Goal: Task Accomplishment & Management: Complete application form

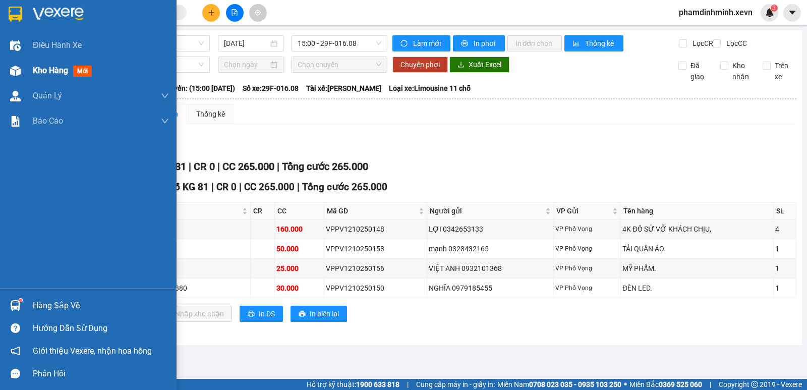
click at [37, 72] on span "Kho hàng" at bounding box center [50, 71] width 35 height 10
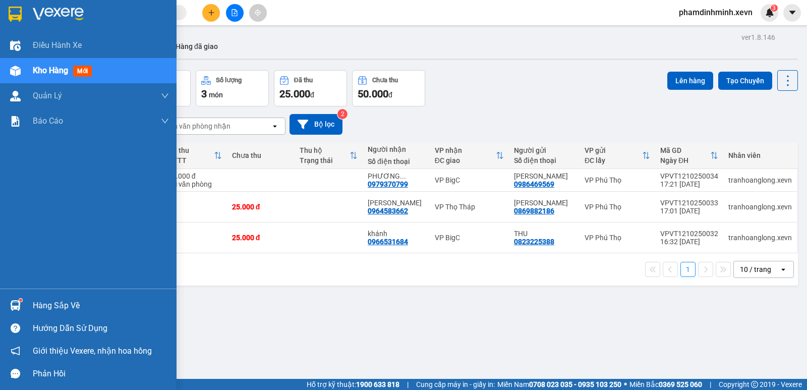
click at [26, 297] on div "Hàng sắp về" at bounding box center [88, 305] width 177 height 23
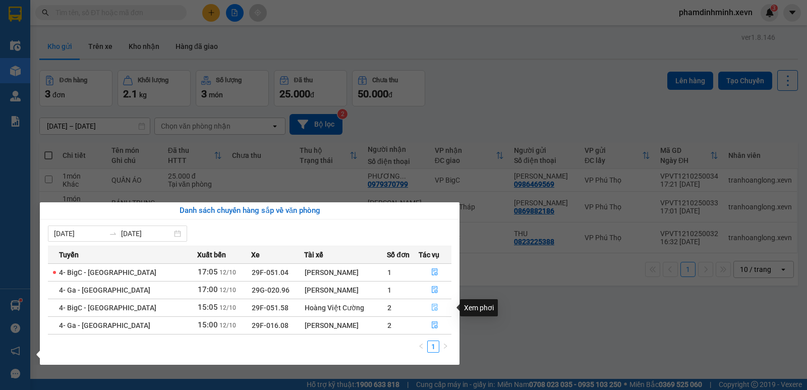
click at [433, 307] on icon "file-done" at bounding box center [434, 307] width 7 height 7
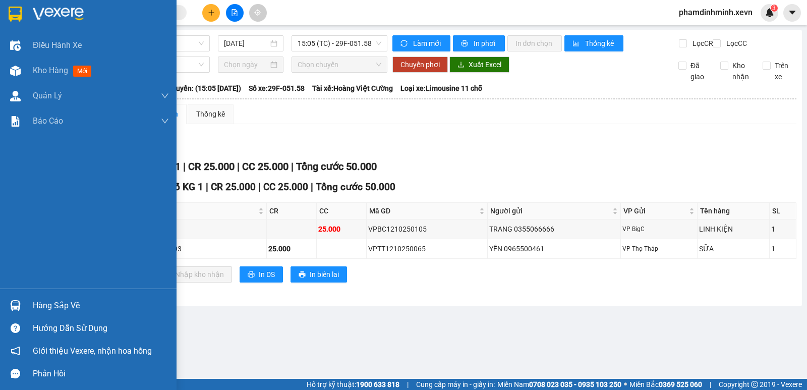
click at [21, 298] on div at bounding box center [16, 306] width 18 height 18
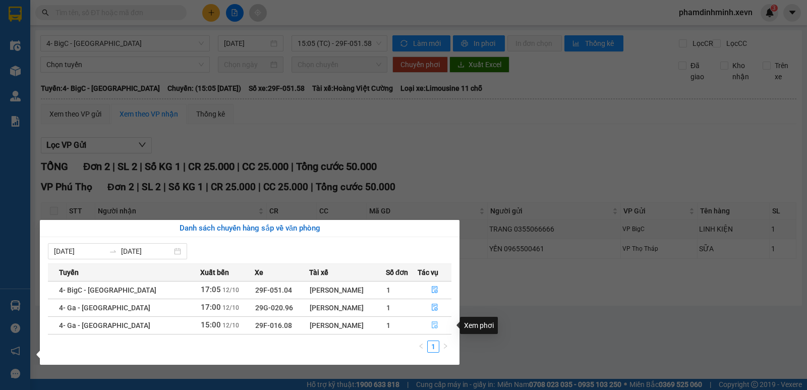
click at [432, 327] on icon "file-done" at bounding box center [434, 324] width 7 height 7
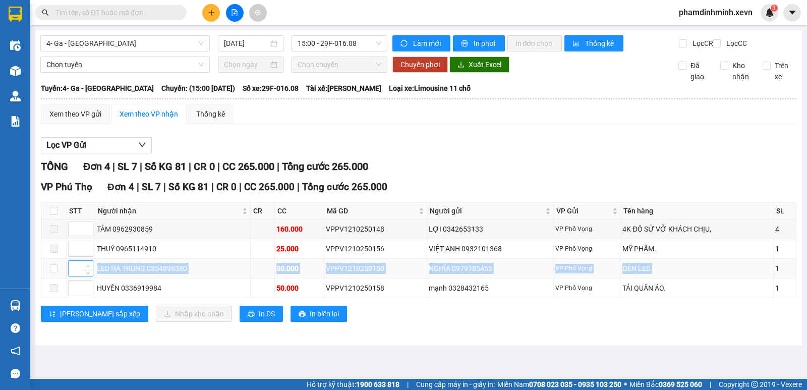
drag, startPoint x: 664, startPoint y: 278, endPoint x: 90, endPoint y: 276, distance: 573.7
click at [90, 276] on tr "LED HA TRUNG 0354896380 30.000 VPPV1210250150 NGHĨA 0979185455 VP Phố Vọng ĐÈN …" at bounding box center [418, 269] width 755 height 20
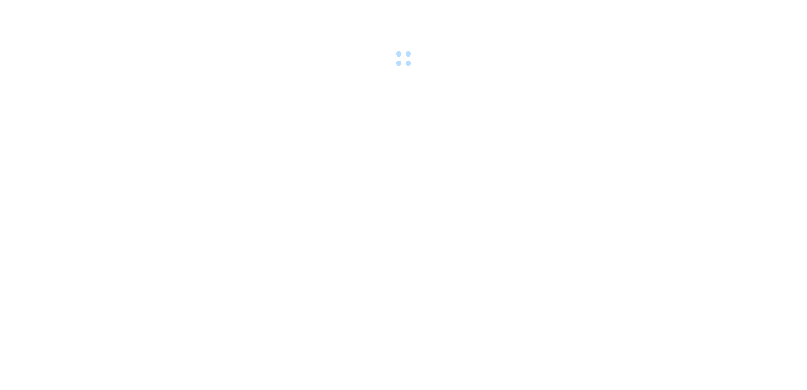
click at [21, 307] on body at bounding box center [403, 195] width 807 height 390
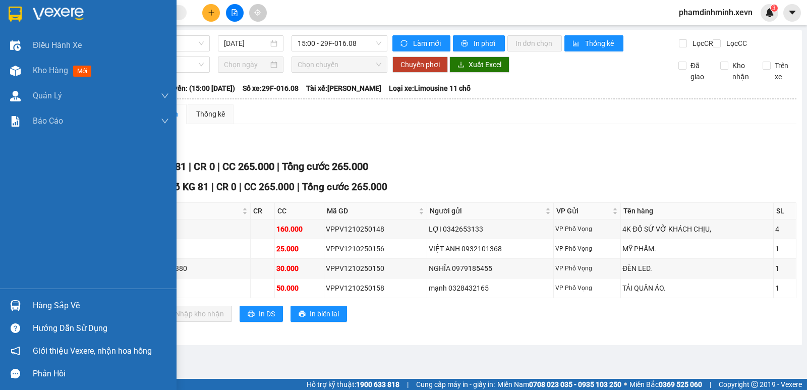
click at [21, 307] on div at bounding box center [16, 306] width 18 height 18
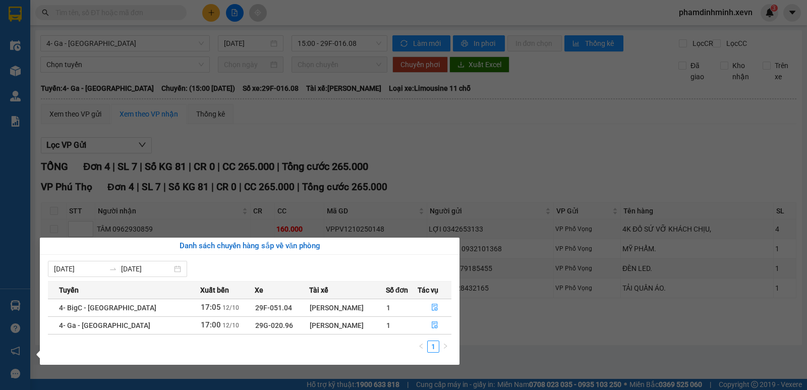
click at [495, 150] on section "Kết quả tìm kiếm ( 0 ) Bộ lọc No Data phamdinhminh.xevn 3 Điều hành xe Kho hàng…" at bounding box center [403, 195] width 807 height 390
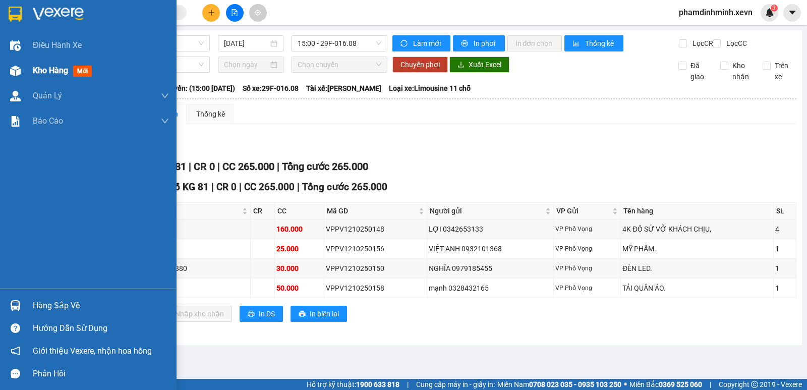
click at [38, 72] on span "Kho hàng" at bounding box center [50, 71] width 35 height 10
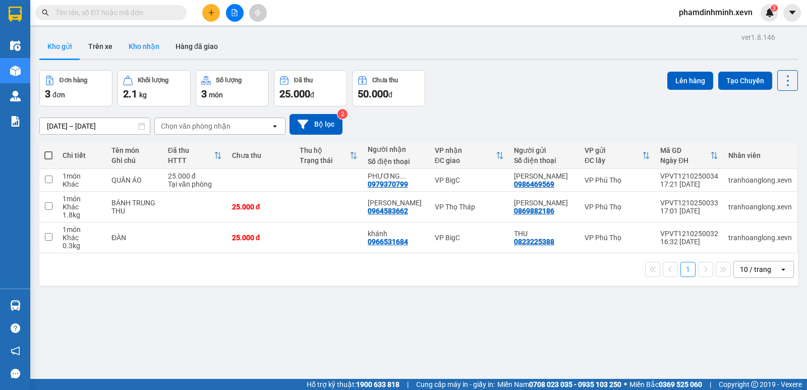
click at [149, 46] on button "Kho nhận" at bounding box center [144, 46] width 47 height 24
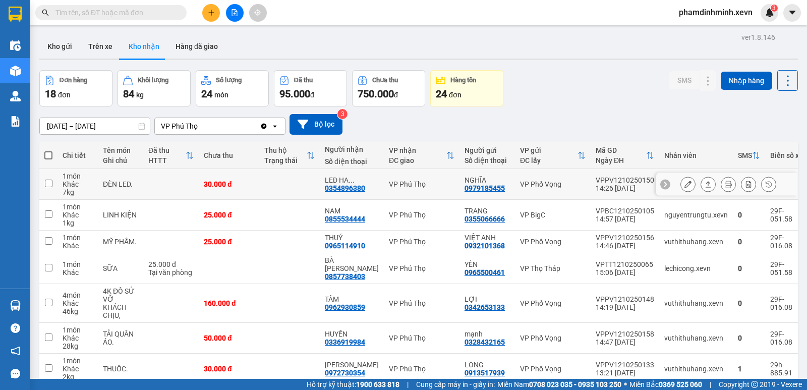
click at [290, 183] on td at bounding box center [289, 184] width 61 height 31
checkbox input "true"
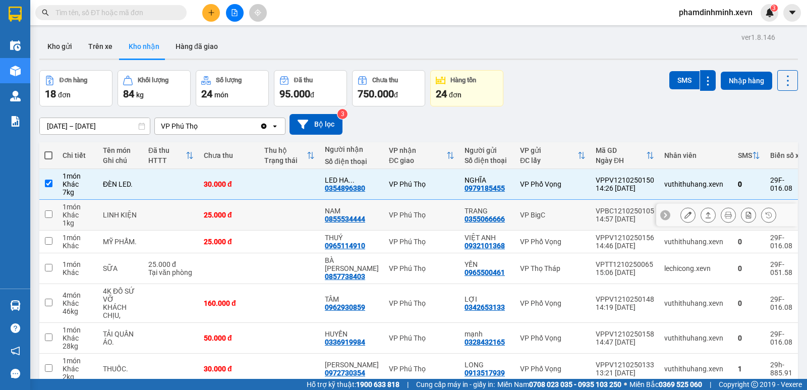
click at [286, 214] on td at bounding box center [289, 215] width 61 height 31
checkbox input "true"
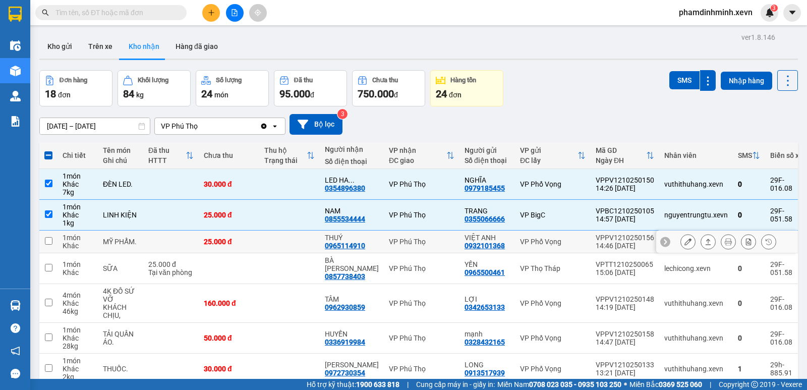
click at [292, 244] on td at bounding box center [289, 242] width 61 height 23
checkbox input "true"
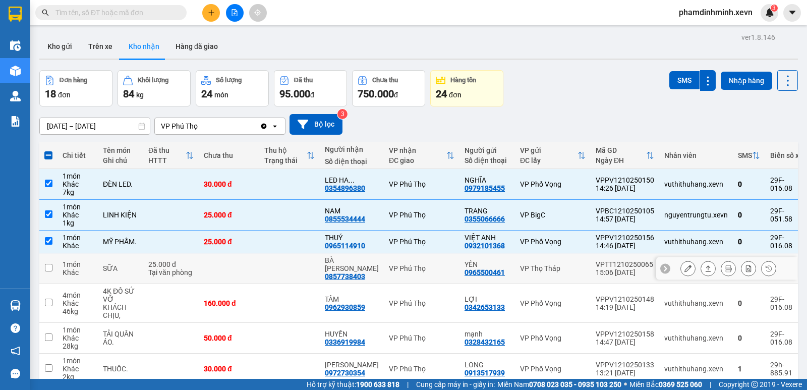
click at [295, 266] on td at bounding box center [289, 268] width 61 height 31
checkbox input "true"
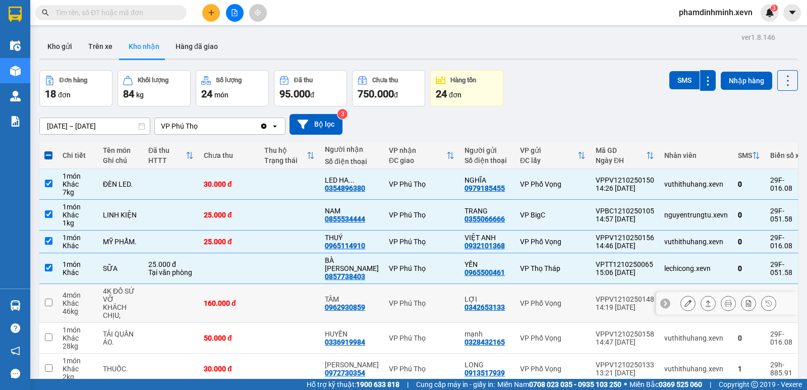
drag, startPoint x: 274, startPoint y: 296, endPoint x: 277, endPoint y: 323, distance: 27.4
click at [275, 296] on td at bounding box center [289, 303] width 61 height 39
checkbox input "true"
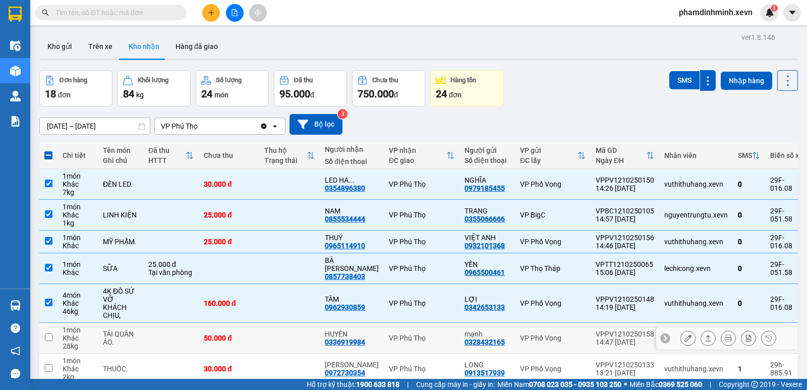
click at [277, 323] on td at bounding box center [289, 338] width 61 height 31
checkbox input "true"
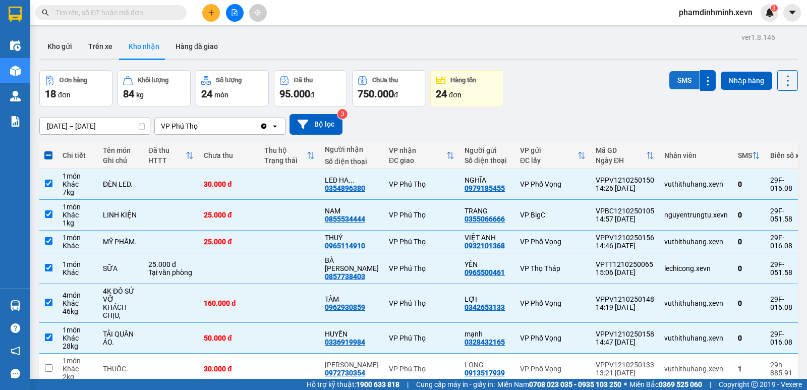
click at [683, 77] on button "SMS" at bounding box center [685, 80] width 30 height 18
click at [119, 127] on input "10/01/2025 – 12/10/2025" at bounding box center [95, 126] width 110 height 16
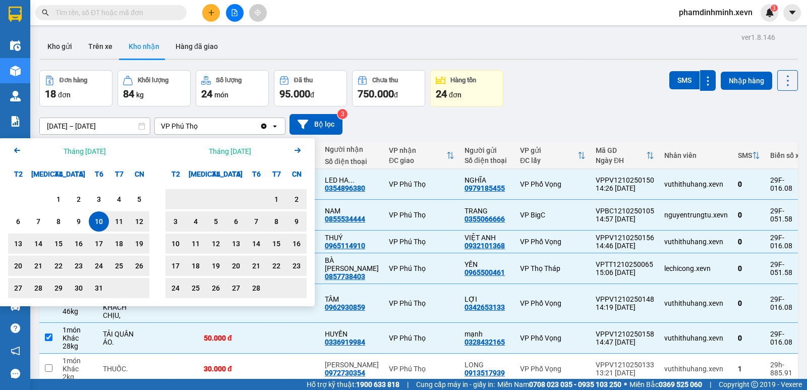
click at [298, 150] on icon "Next month." at bounding box center [298, 150] width 6 height 5
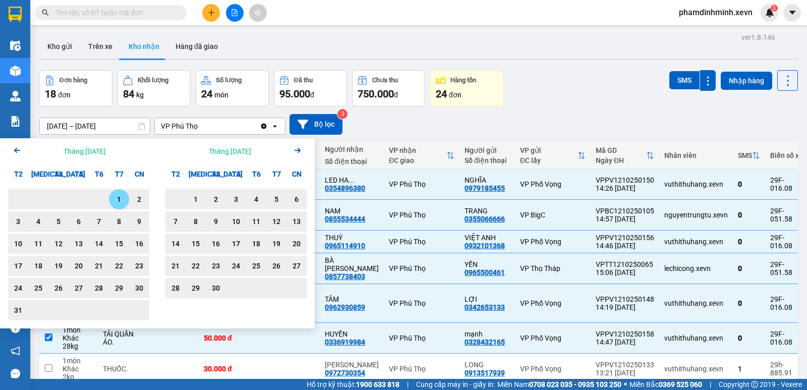
click at [298, 150] on icon "Next month." at bounding box center [298, 150] width 6 height 5
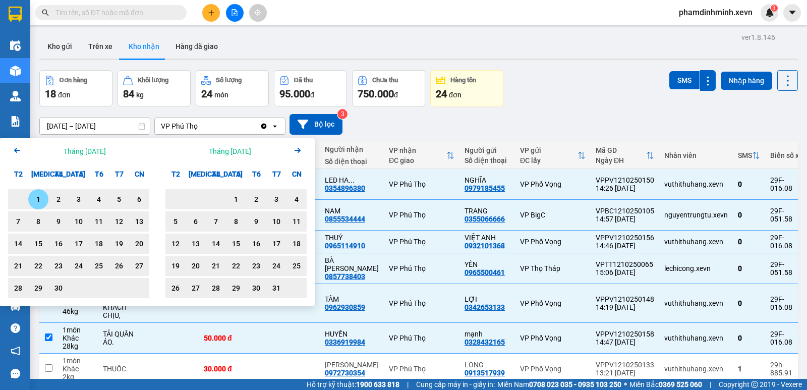
click at [298, 150] on icon "Next month." at bounding box center [298, 150] width 6 height 5
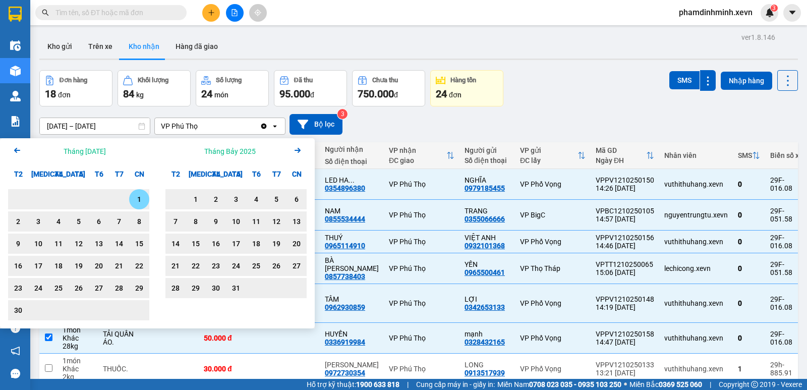
click at [298, 150] on icon "Next month." at bounding box center [298, 150] width 6 height 5
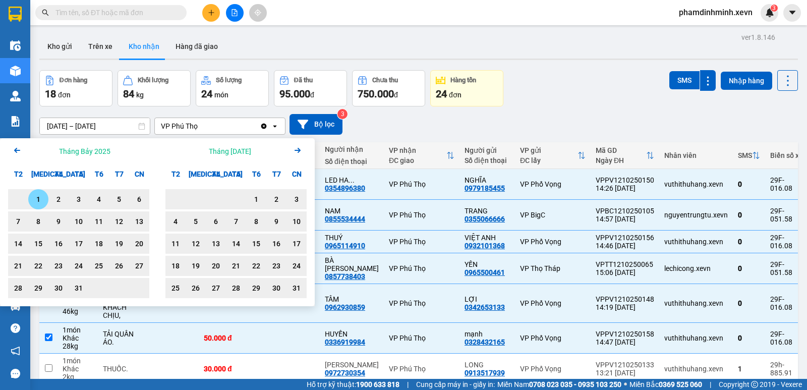
click at [298, 150] on icon "Next month." at bounding box center [298, 150] width 6 height 5
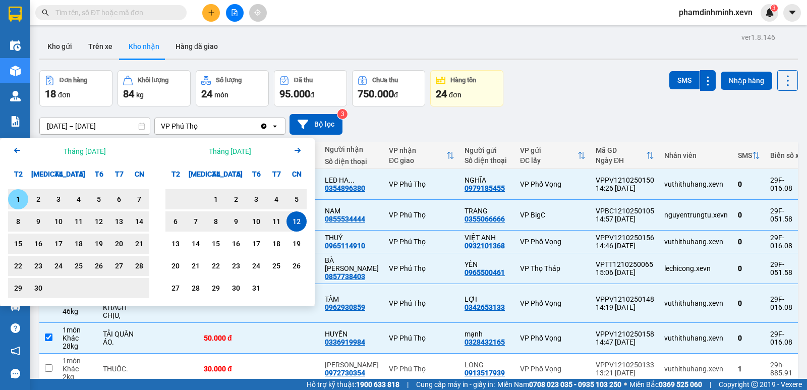
click at [298, 150] on icon "Next month." at bounding box center [298, 150] width 6 height 5
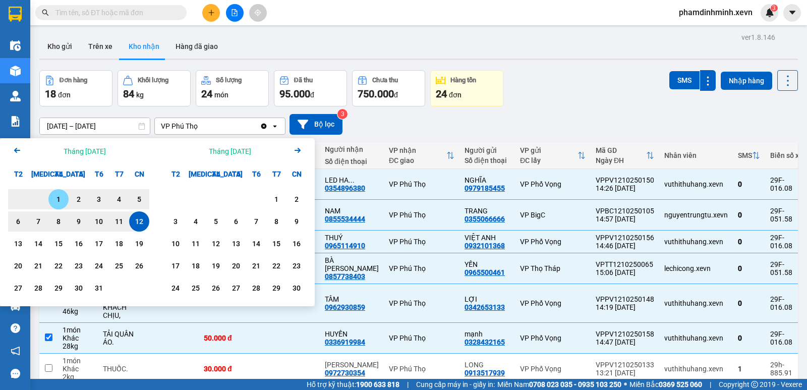
click at [59, 203] on div "1" at bounding box center [58, 199] width 14 height 12
click at [135, 217] on div "12" at bounding box center [139, 221] width 14 height 12
type input "[DATE] – [DATE]"
checkbox input "false"
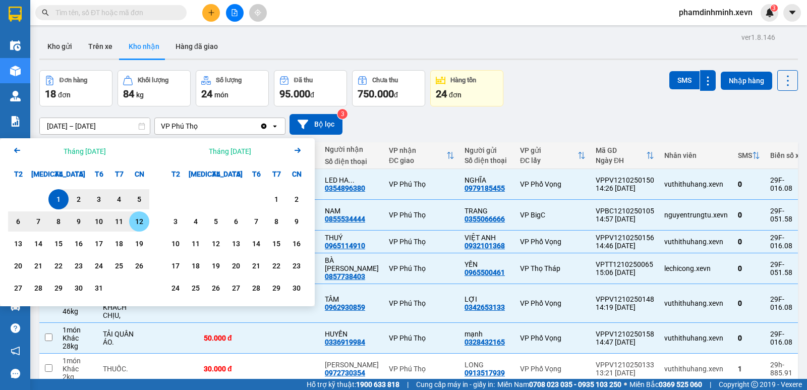
checkbox input "false"
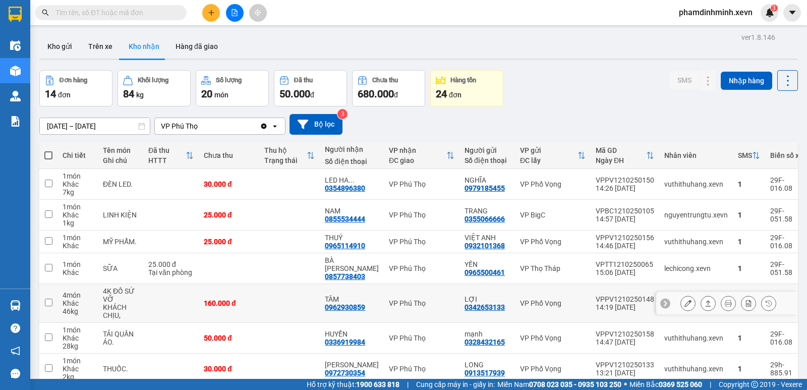
scroll to position [103, 0]
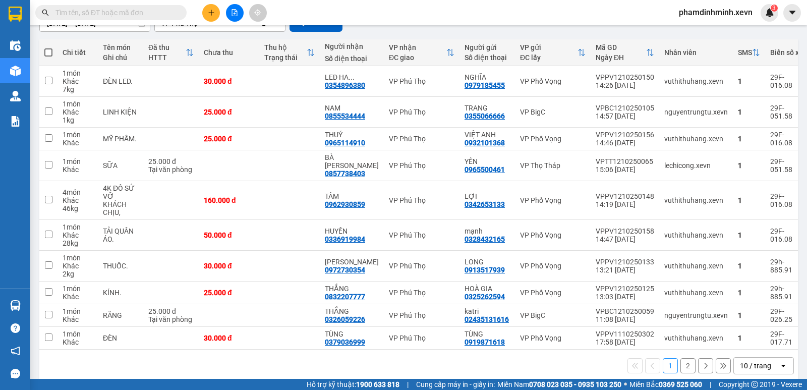
click at [681, 358] on button "2" at bounding box center [688, 365] width 15 height 15
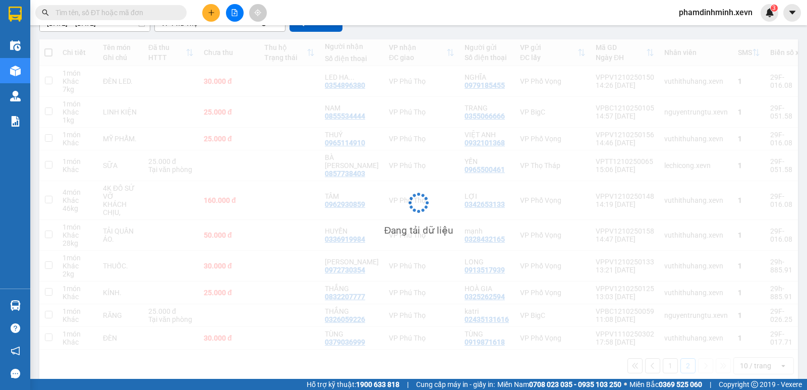
scroll to position [46, 0]
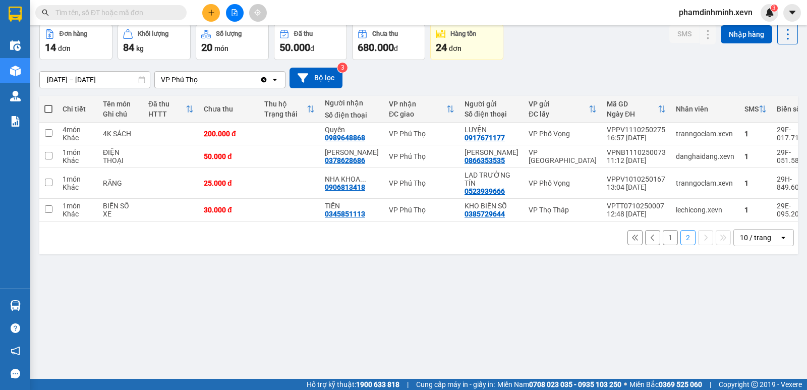
click at [667, 245] on button "1" at bounding box center [670, 237] width 15 height 15
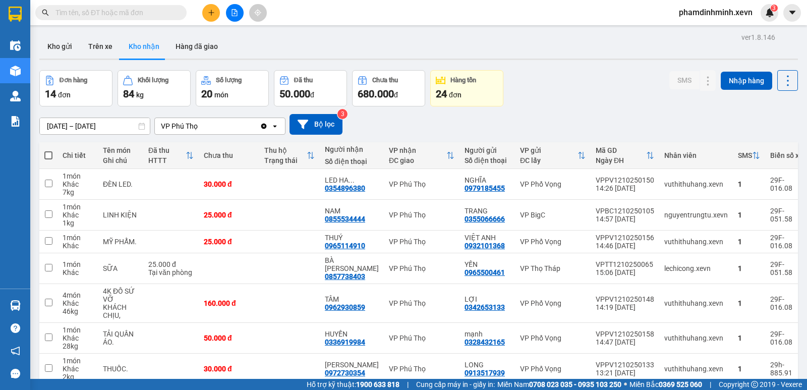
scroll to position [101, 0]
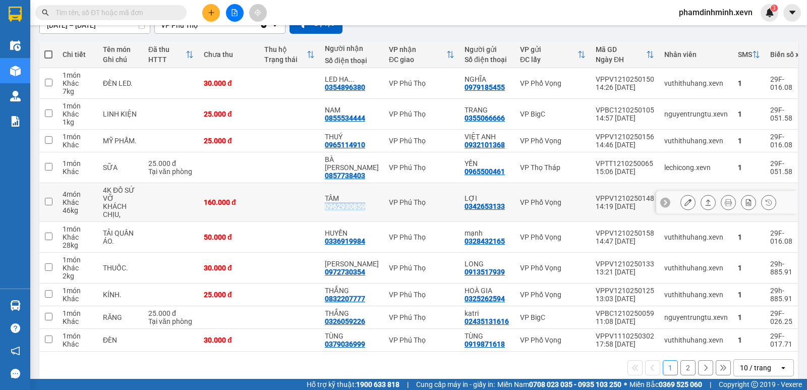
drag, startPoint x: 365, startPoint y: 196, endPoint x: 324, endPoint y: 196, distance: 41.4
click at [324, 196] on td "TÂM 0962930859" at bounding box center [352, 202] width 64 height 39
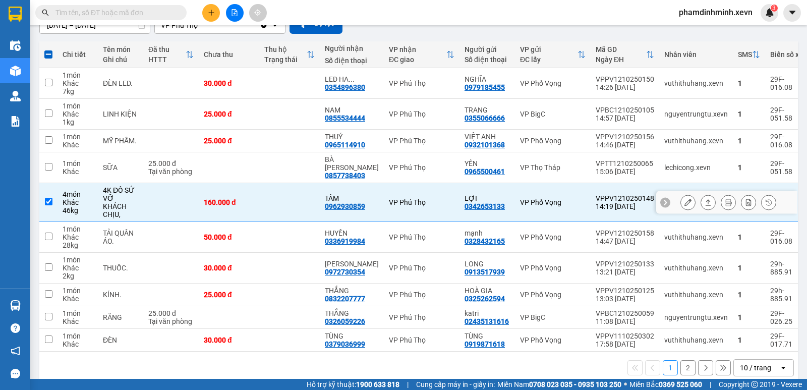
click at [166, 194] on td at bounding box center [171, 202] width 56 height 39
checkbox input "false"
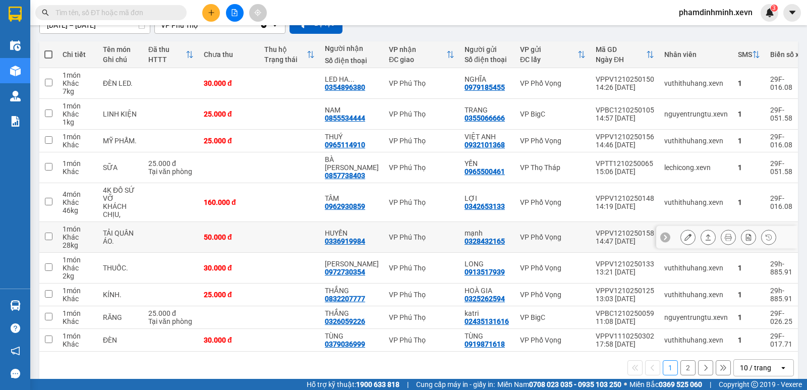
click at [323, 229] on td "HUYỀN 0336919984" at bounding box center [352, 237] width 64 height 31
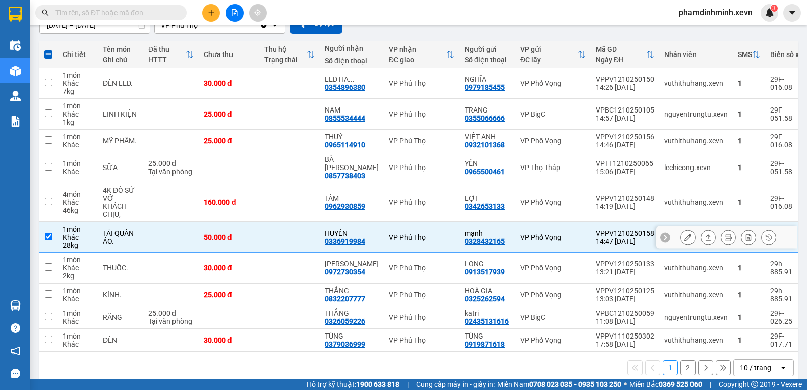
click at [48, 233] on input "checkbox" at bounding box center [49, 237] width 8 height 8
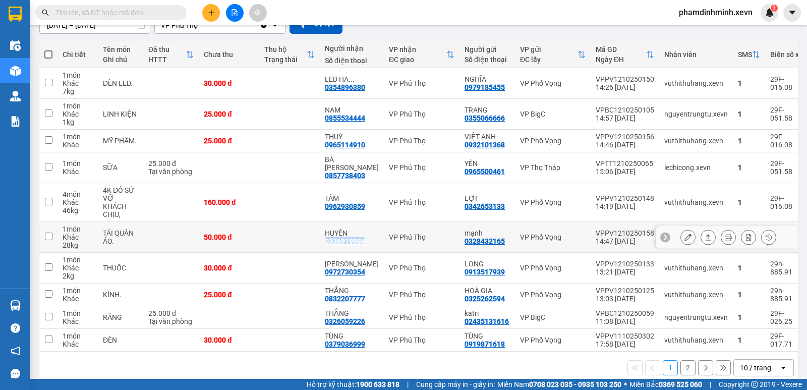
drag, startPoint x: 363, startPoint y: 226, endPoint x: 324, endPoint y: 226, distance: 38.3
click at [324, 226] on td "HUYỀN 0336919984" at bounding box center [352, 237] width 64 height 31
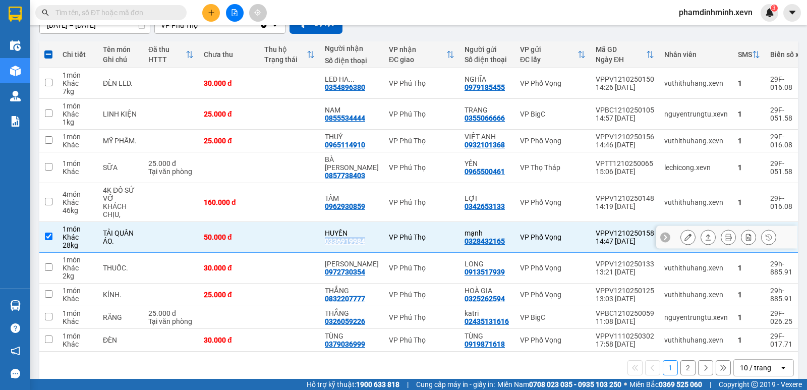
click at [49, 233] on input "checkbox" at bounding box center [49, 237] width 8 height 8
checkbox input "false"
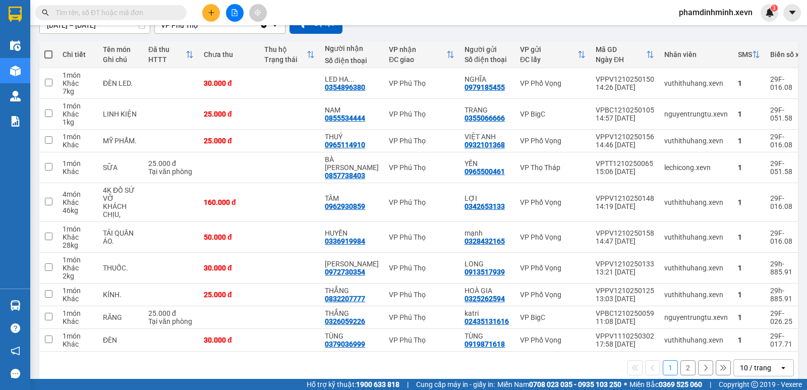
click at [397, 362] on div "1 2 10 / trang open" at bounding box center [418, 367] width 751 height 17
click at [685, 264] on icon at bounding box center [688, 267] width 7 height 7
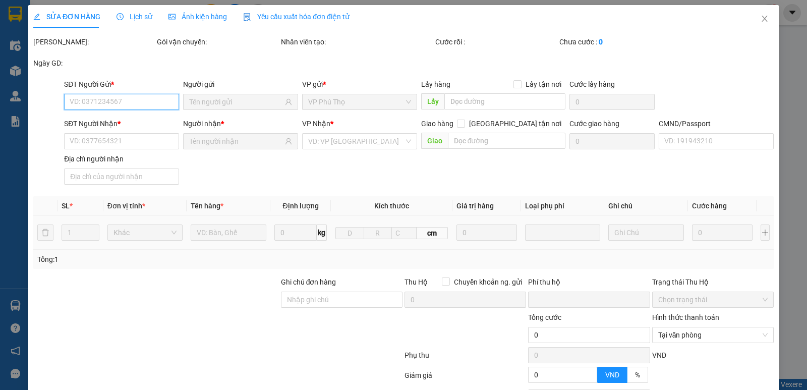
scroll to position [92, 0]
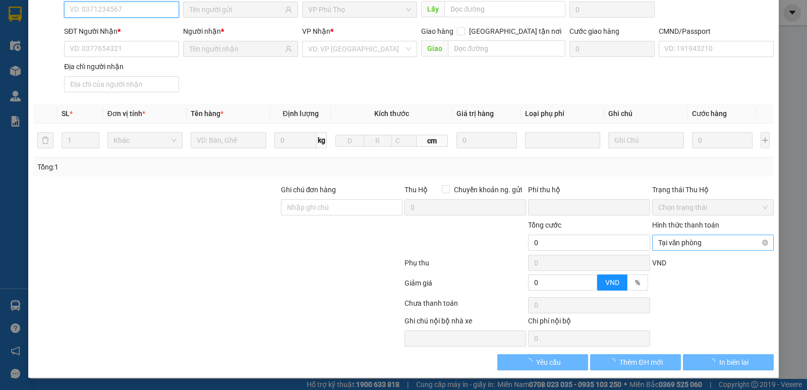
type input "0913517939"
type input "LONG"
type input "0972730354"
type input "LAN HƯƠNG"
type input "LONG 0913517929"
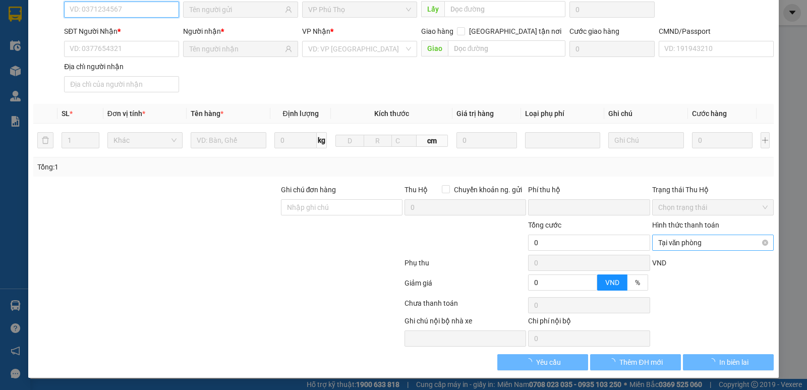
type input "0"
type input "30.000"
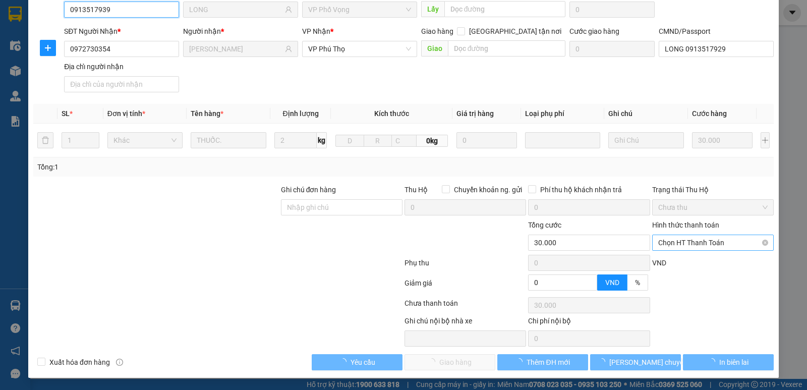
click at [691, 241] on span "Chọn HT Thanh Toán" at bounding box center [713, 242] width 109 height 15
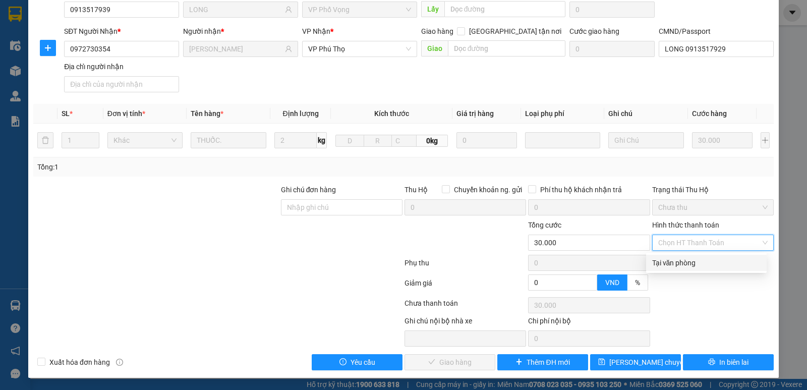
click at [681, 266] on div "Tại văn phòng" at bounding box center [706, 262] width 108 height 11
type input "0"
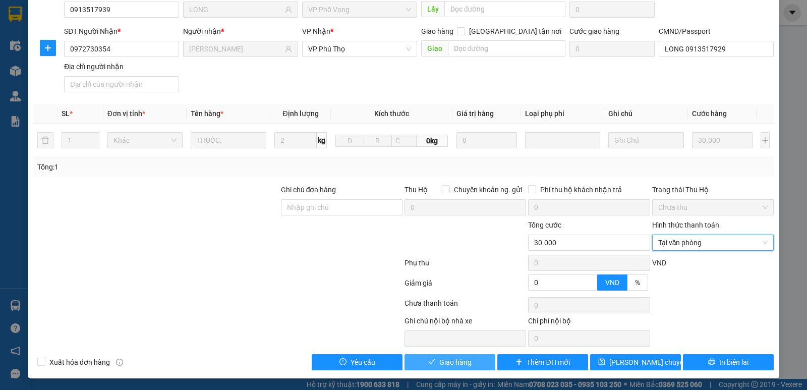
click at [466, 366] on span "Giao hàng" at bounding box center [456, 362] width 32 height 11
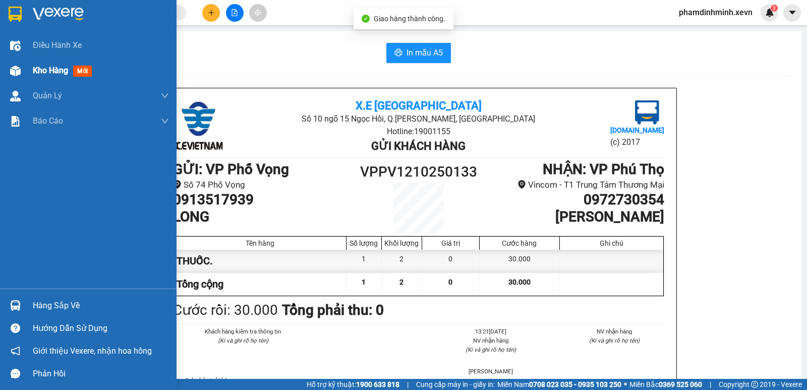
click at [25, 73] on div "Kho hàng mới" at bounding box center [88, 70] width 177 height 25
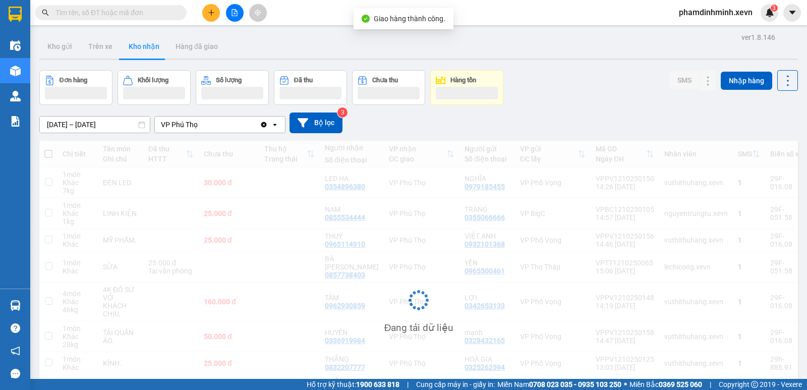
click at [108, 14] on input "text" at bounding box center [115, 12] width 119 height 11
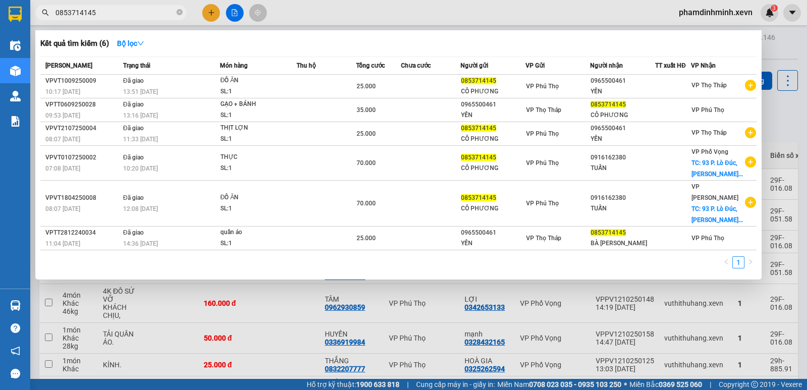
type input "0853714145"
click at [176, 11] on span "0853714145" at bounding box center [110, 12] width 151 height 15
click at [178, 14] on icon "close-circle" at bounding box center [180, 12] width 6 height 6
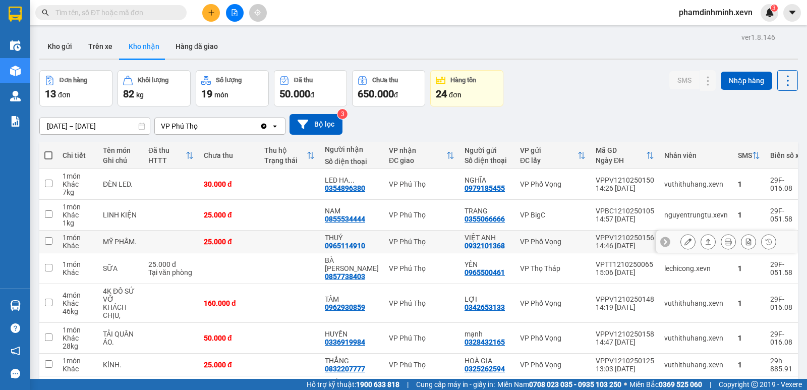
scroll to position [50, 0]
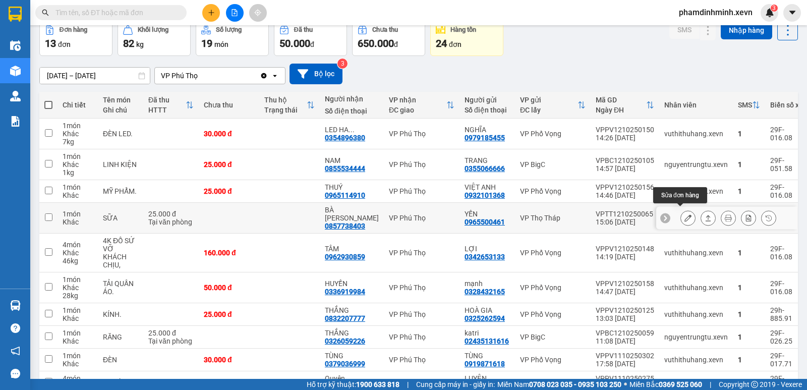
click at [685, 214] on icon at bounding box center [688, 217] width 7 height 7
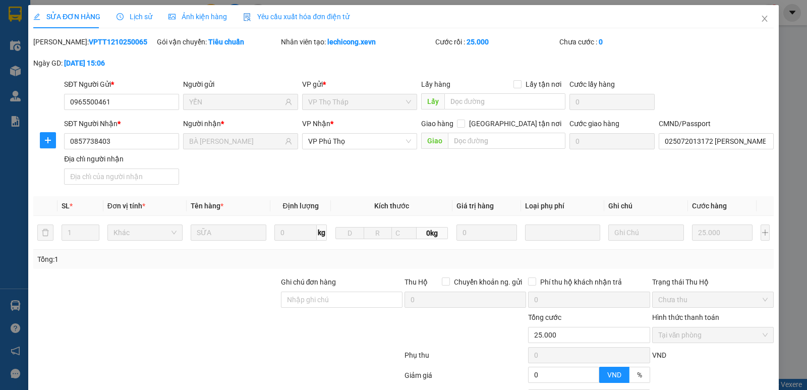
type input "0965500461"
type input "YẾN"
type input "0857738403"
type input "BÀ PHƯƠNG"
type input "025072013172 TRẦN QUỐC TOẢN"
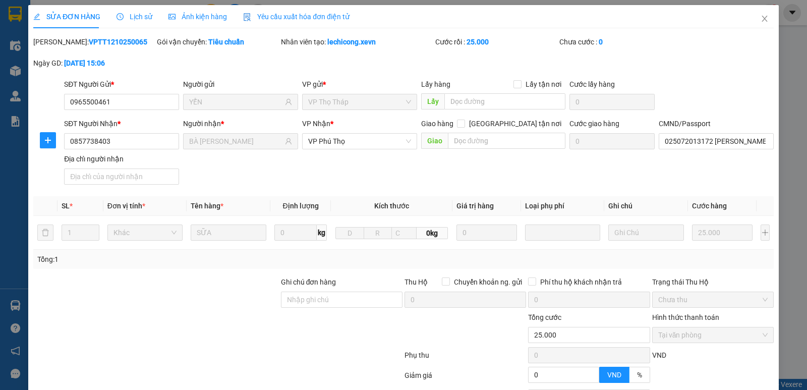
type input "0"
type input "25.000"
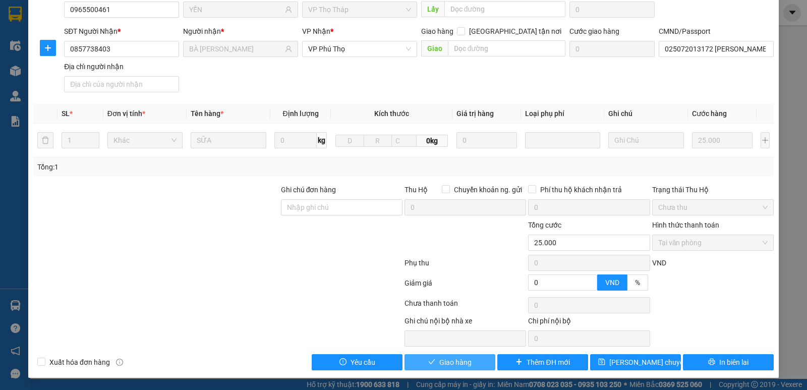
click at [445, 364] on span "Giao hàng" at bounding box center [456, 362] width 32 height 11
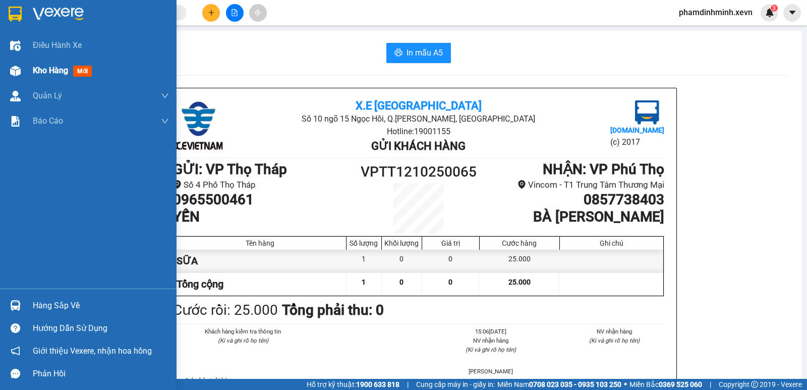
click at [56, 74] on span "Kho hàng" at bounding box center [50, 71] width 35 height 10
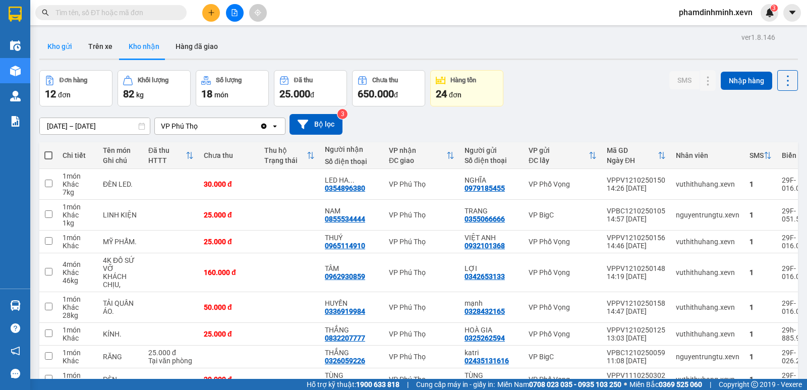
click at [71, 49] on button "Kho gửi" at bounding box center [59, 46] width 41 height 24
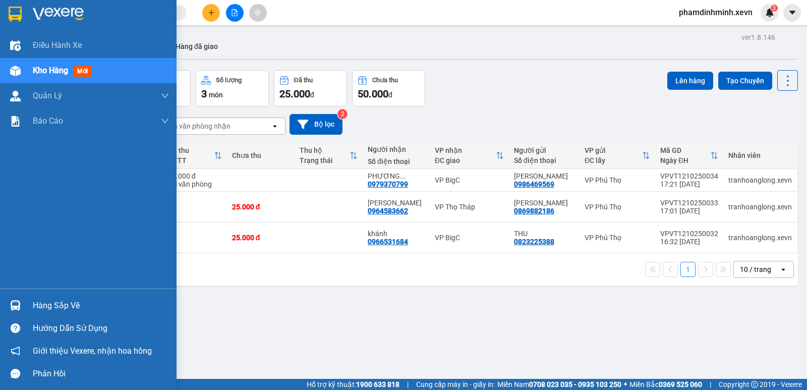
click at [35, 301] on div "Hàng sắp về" at bounding box center [101, 305] width 136 height 15
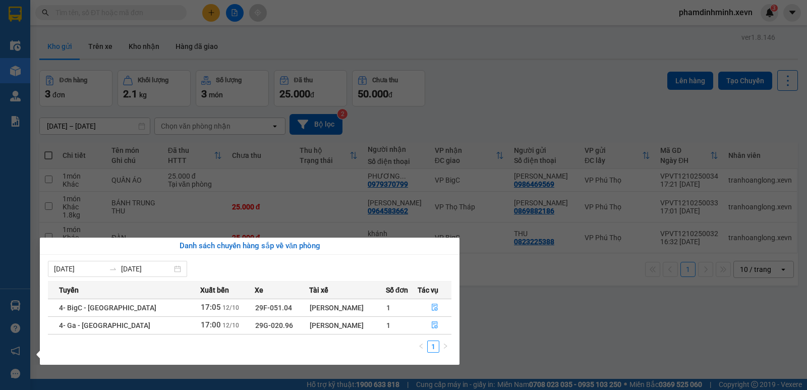
click at [105, 16] on section "Kết quả tìm kiếm ( 6 ) Bộ lọc Mã ĐH Trạng thái Món hàng Thu hộ Tổng cước Chưa c…" at bounding box center [403, 195] width 807 height 390
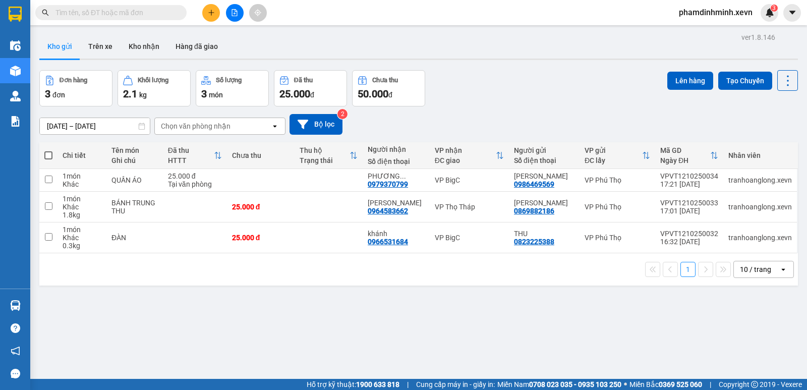
click at [105, 13] on input "text" at bounding box center [115, 12] width 119 height 11
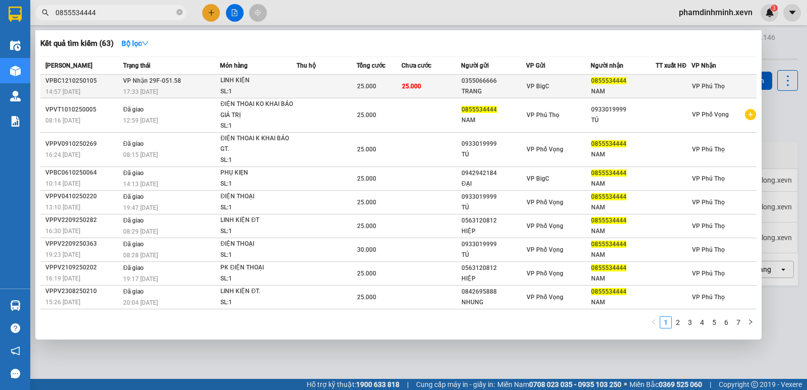
type input "0855534444"
click at [212, 78] on td "VP Nhận 29F-051.58 17:33 - 12/10" at bounding box center [170, 87] width 99 height 24
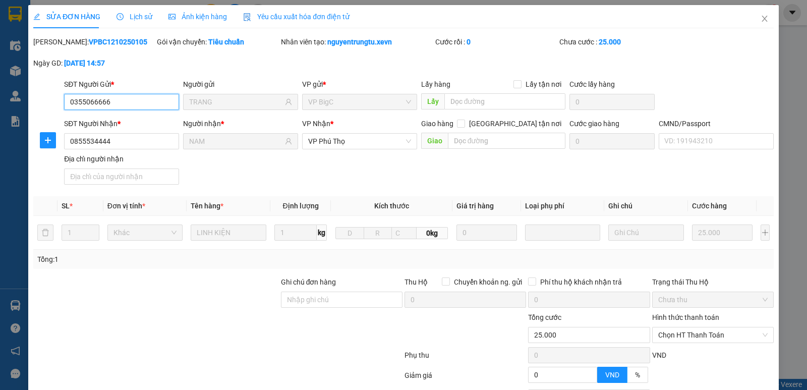
type input "0355066666"
type input "TRANG"
type input "0855534444"
type input "NAM"
type input "0"
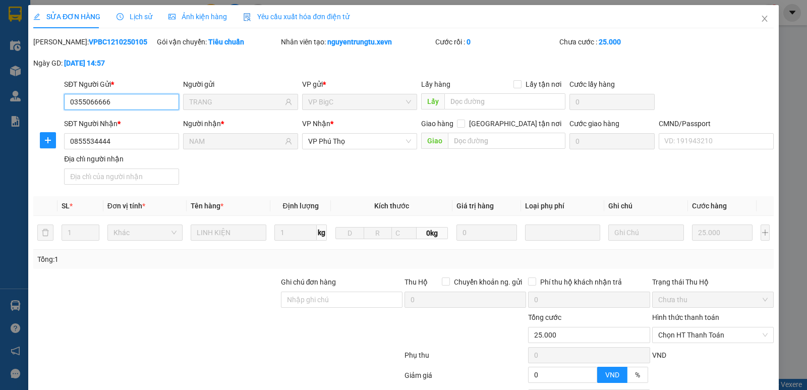
type input "25.000"
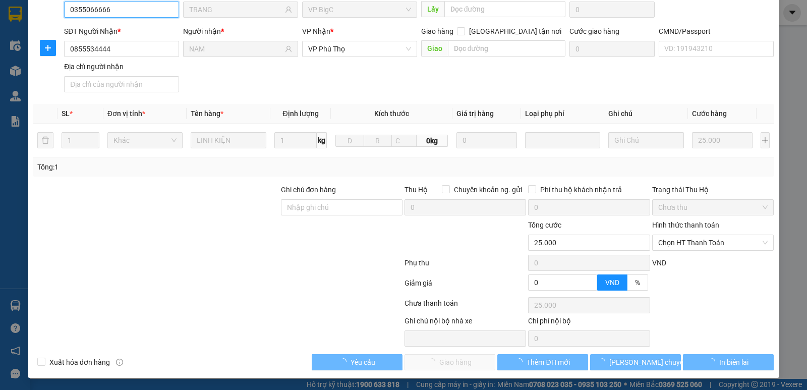
scroll to position [92, 0]
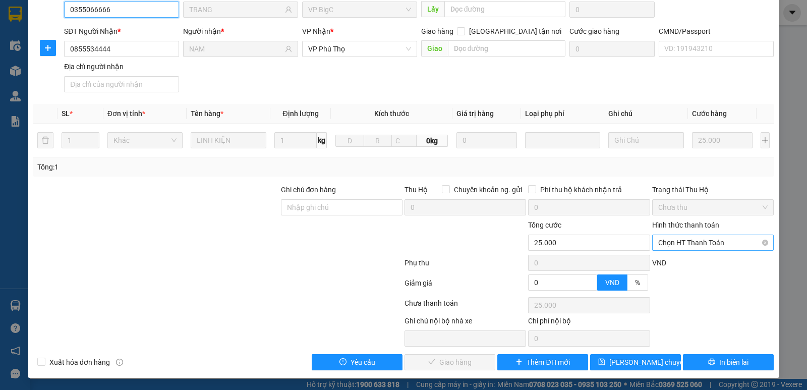
click at [711, 240] on span "Chọn HT Thanh Toán" at bounding box center [713, 242] width 109 height 15
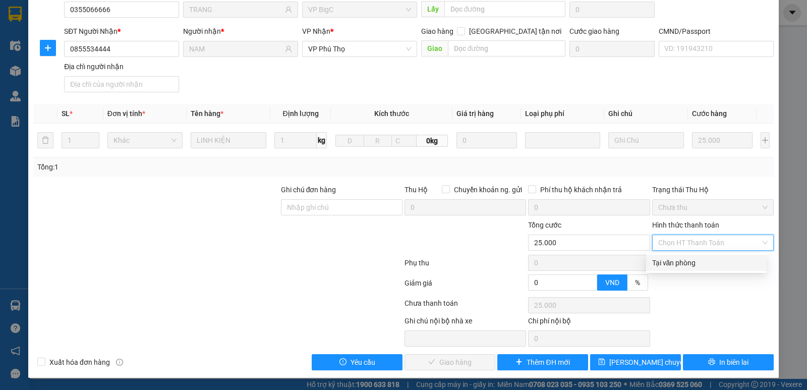
click at [703, 260] on div "Tại văn phòng" at bounding box center [706, 262] width 108 height 11
type input "0"
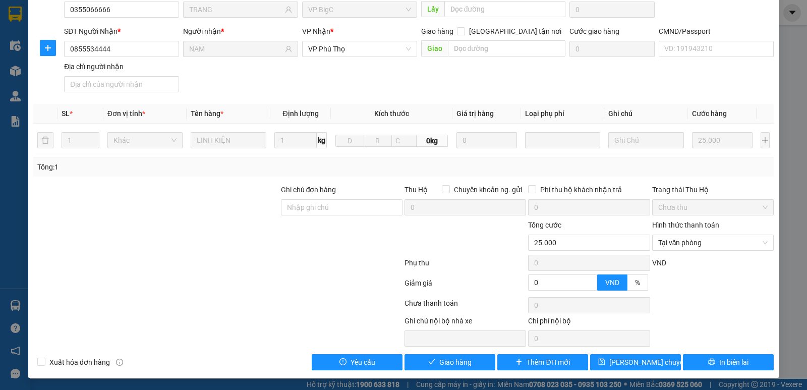
click at [457, 354] on div "Total Paid Fee 0 Total UnPaid Fee 25.000 Cash Collection Total Fee Mã ĐH: VPBC1…" at bounding box center [403, 157] width 741 height 426
click at [454, 361] on span "Giao hàng" at bounding box center [456, 362] width 32 height 11
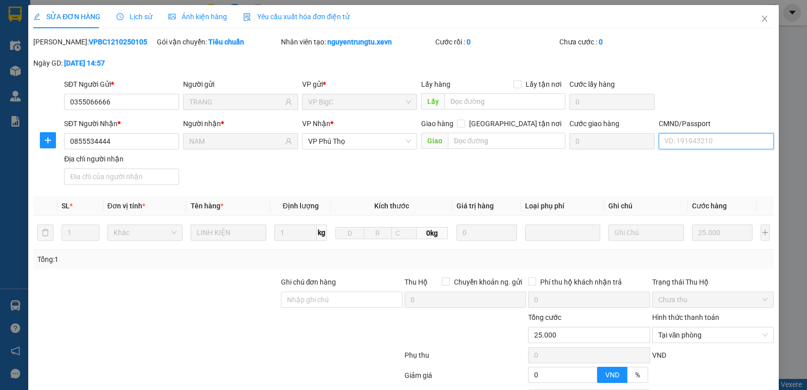
click at [697, 137] on input "CMND/Passport" at bounding box center [716, 141] width 115 height 16
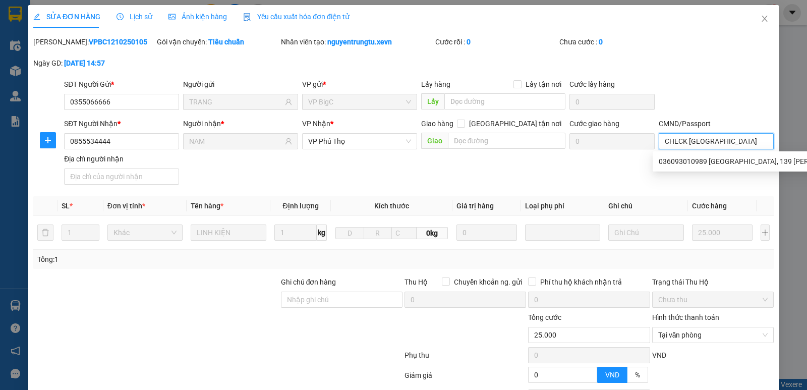
scroll to position [92, 0]
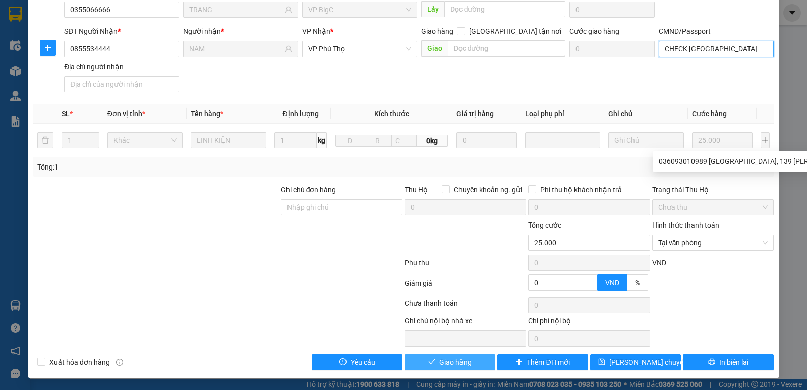
type input "CHECK TN"
click at [453, 360] on span "Giao hàng" at bounding box center [456, 362] width 32 height 11
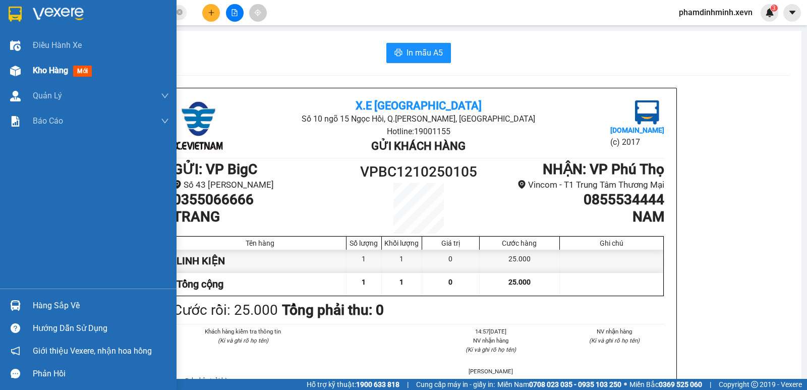
click at [30, 61] on div "Kho hàng mới" at bounding box center [88, 70] width 177 height 25
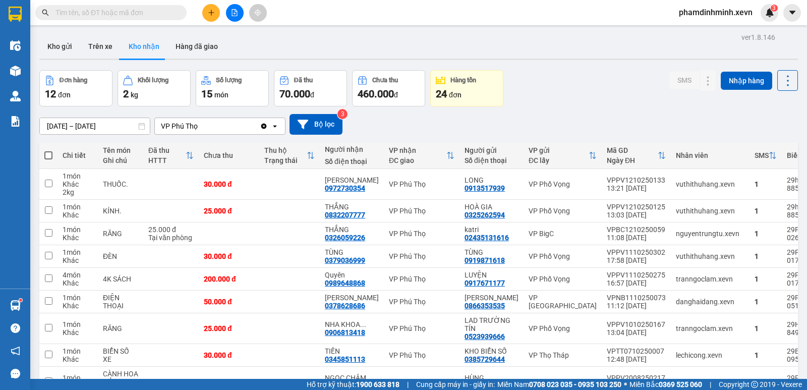
drag, startPoint x: 0, startPoint y: 0, endPoint x: 128, endPoint y: 14, distance: 128.9
click at [128, 14] on input "text" at bounding box center [115, 12] width 119 height 11
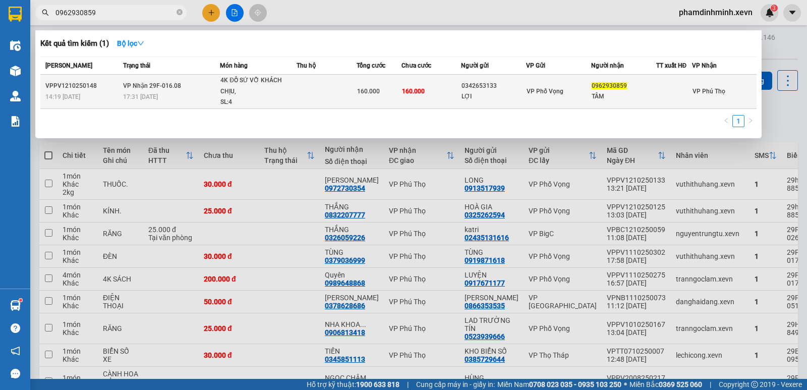
type input "0962930859"
click at [286, 89] on div "4K ĐỒ SỨ VỠ KHÁCH CHỊU," at bounding box center [259, 86] width 76 height 22
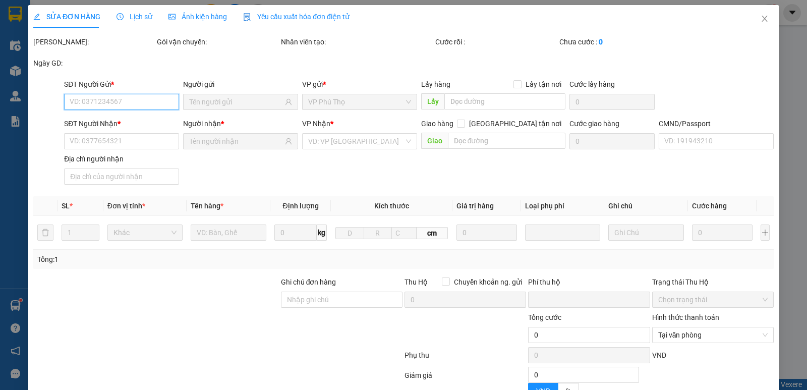
type input "0342653133"
type input "LỢI"
type input "0962930859"
type input "TÂM"
type input "0"
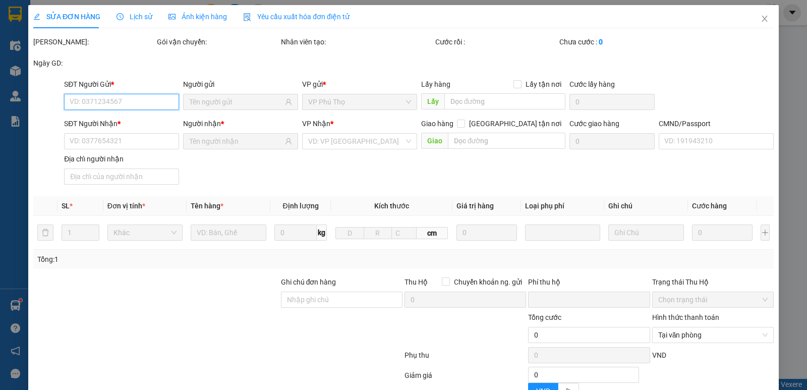
type input "160.000"
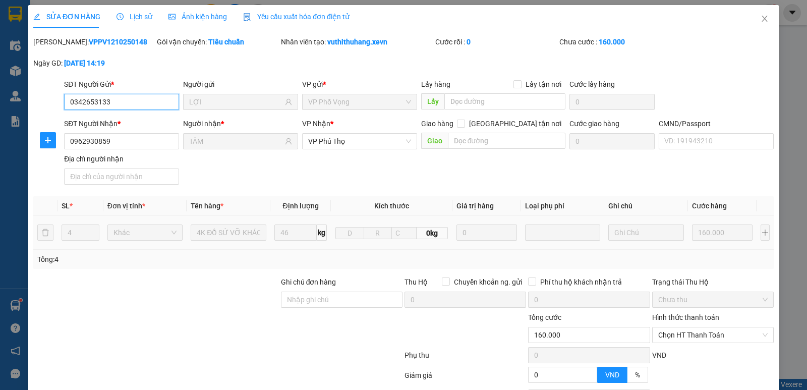
scroll to position [92, 0]
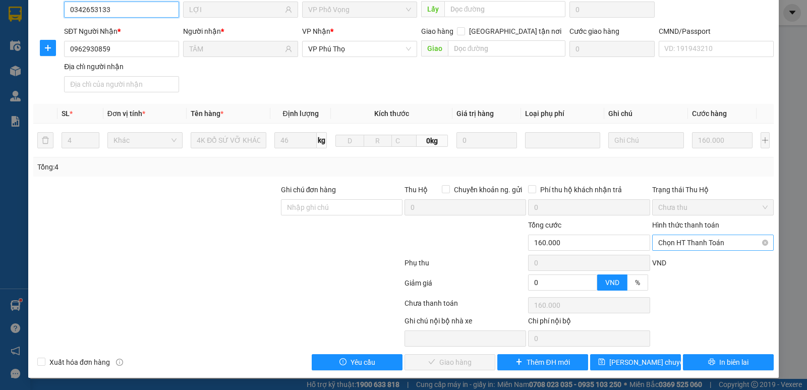
click at [694, 240] on span "Chọn HT Thanh Toán" at bounding box center [713, 242] width 109 height 15
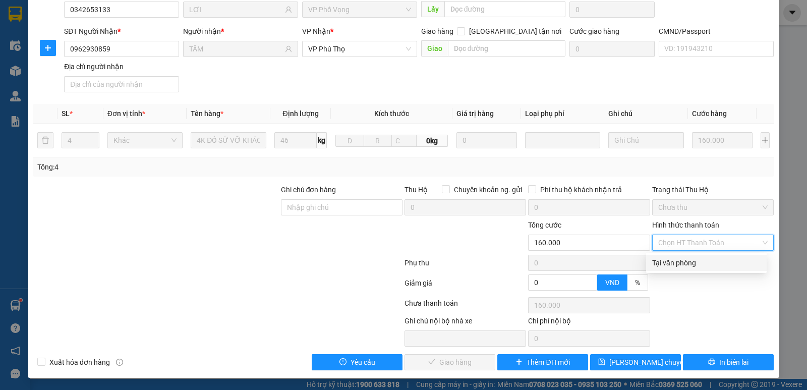
click at [683, 263] on div "Tại văn phòng" at bounding box center [706, 262] width 108 height 11
type input "0"
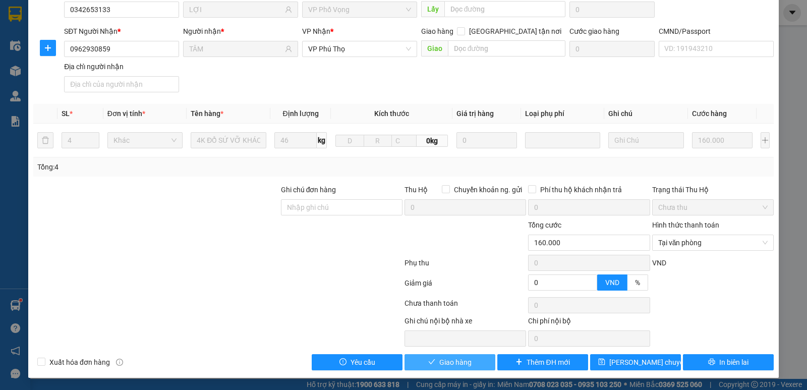
click at [452, 362] on span "Giao hàng" at bounding box center [456, 362] width 32 height 11
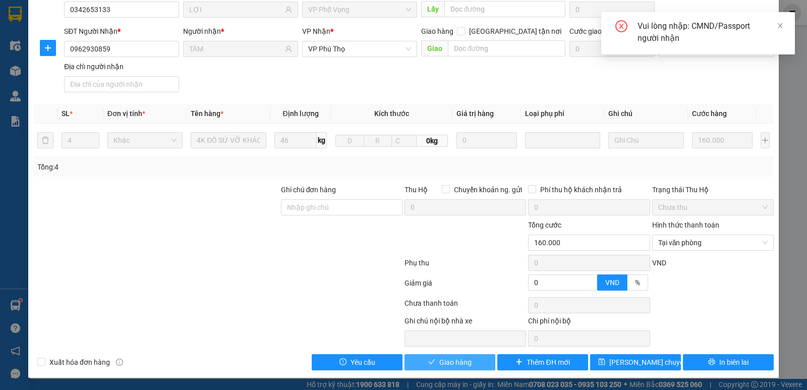
scroll to position [42, 0]
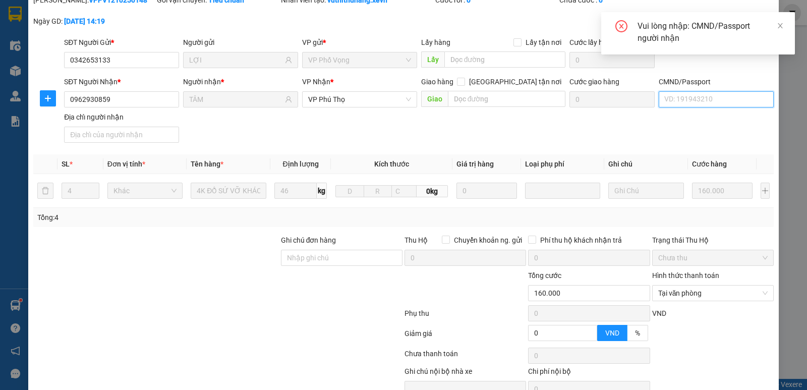
click at [692, 102] on input "CMND/Passport" at bounding box center [716, 99] width 115 height 16
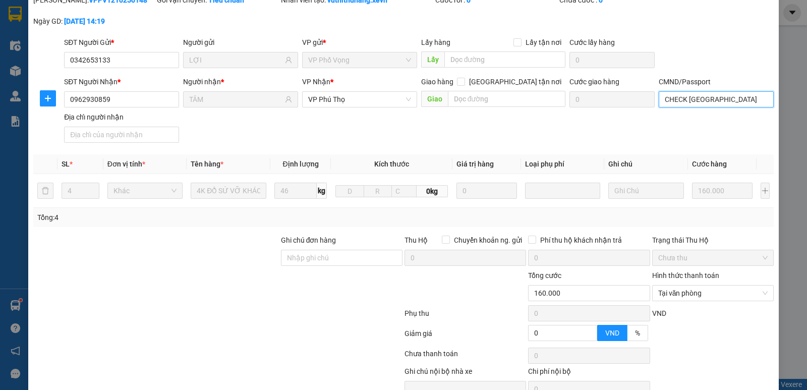
scroll to position [92, 0]
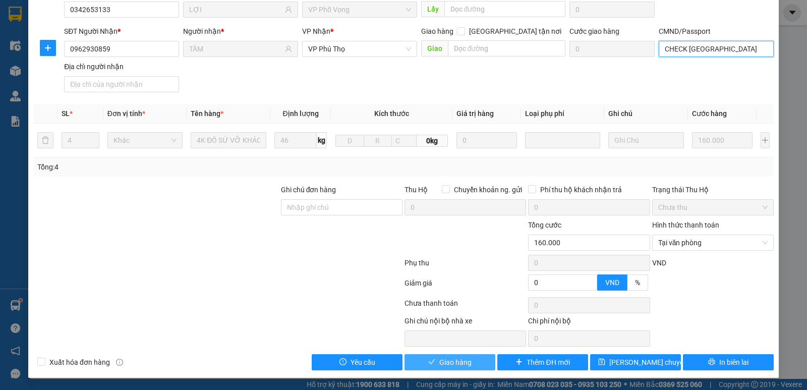
type input "CHECK [GEOGRAPHIC_DATA]"
click at [462, 364] on span "Giao hàng" at bounding box center [456, 362] width 32 height 11
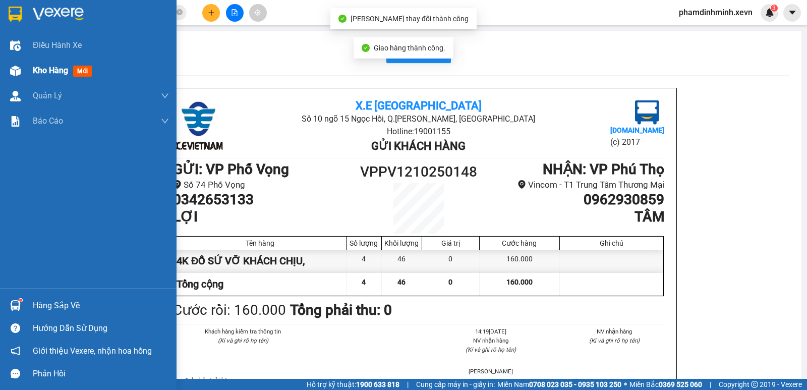
click at [29, 76] on div "Kho hàng mới" at bounding box center [88, 70] width 177 height 25
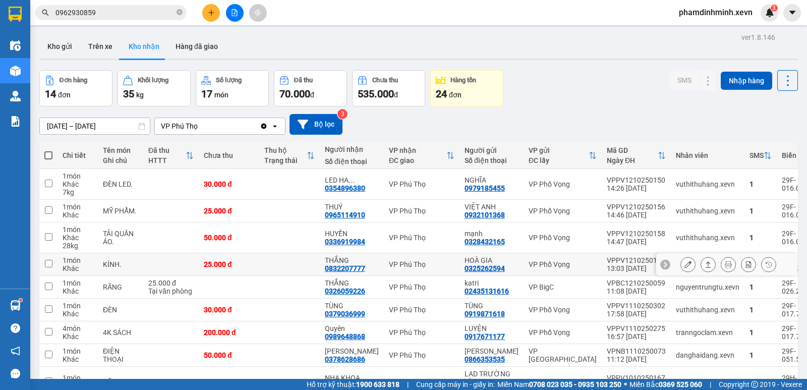
scroll to position [87, 0]
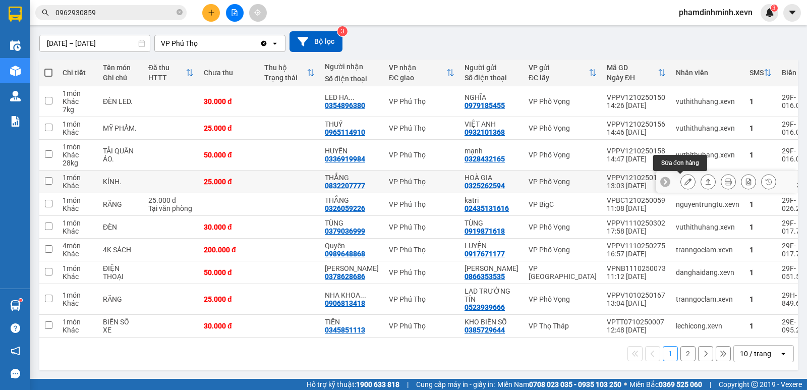
click at [685, 178] on icon at bounding box center [688, 181] width 7 height 7
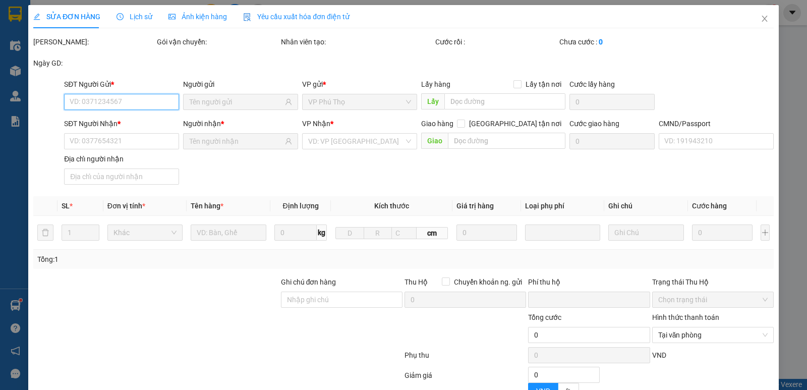
type input "0325262594"
type input "HOÀ GIA"
type input "0832207777"
type input "THẮNG"
type input "034095008549 PHẠM VĂN TUẤN"
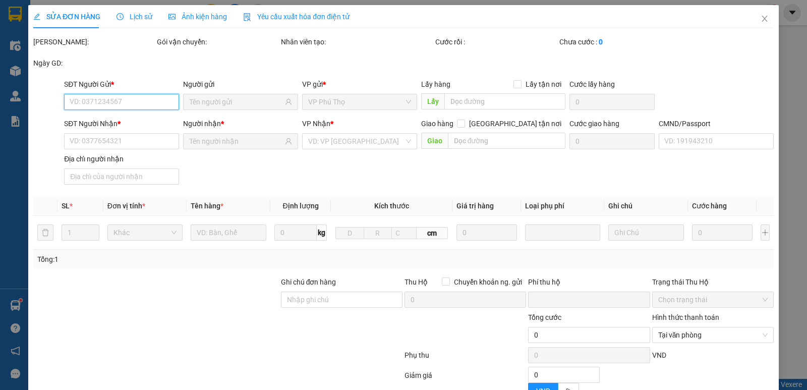
type input "0"
type input "25.000"
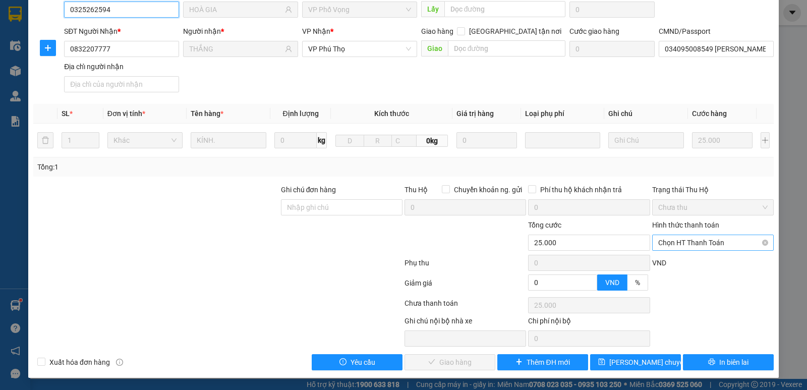
scroll to position [92, 0]
click at [715, 242] on span "Chọn HT Thanh Toán" at bounding box center [713, 242] width 109 height 15
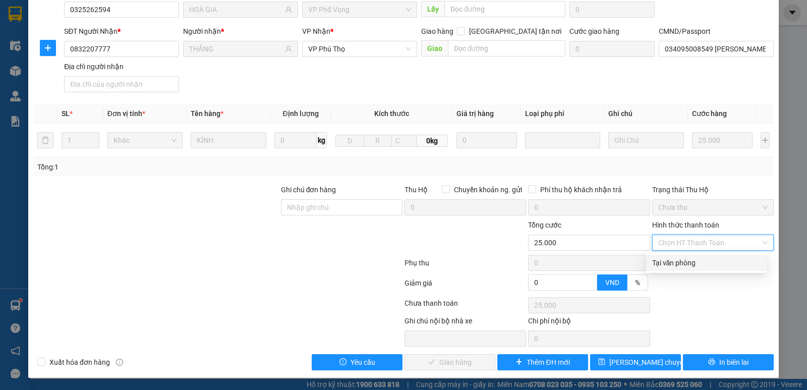
click at [705, 264] on div "Tại văn phòng" at bounding box center [706, 262] width 108 height 11
type input "0"
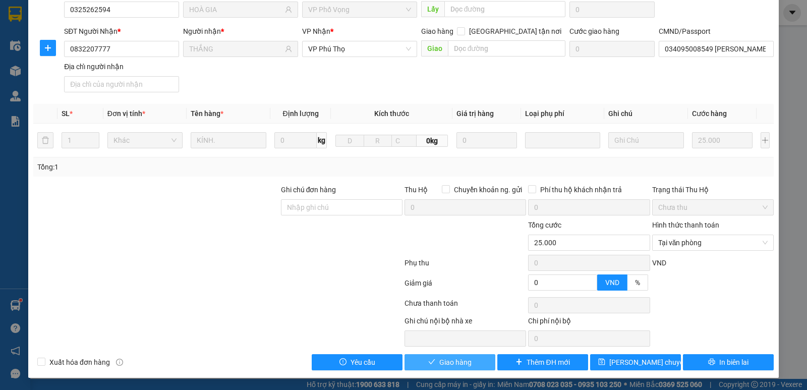
click at [440, 360] on span "Giao hàng" at bounding box center [456, 362] width 32 height 11
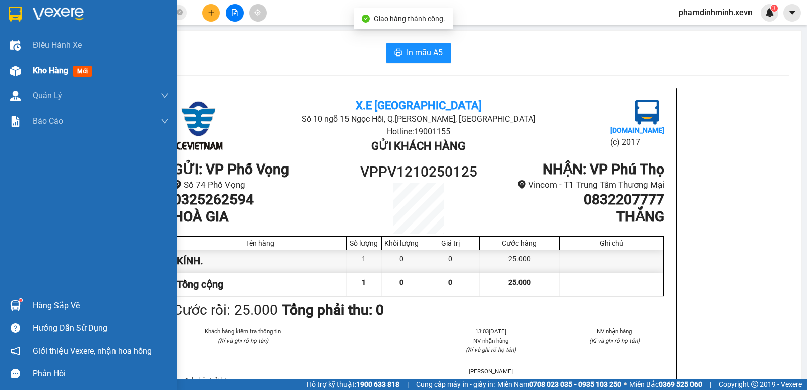
click at [25, 76] on div "Kho hàng mới" at bounding box center [88, 70] width 177 height 25
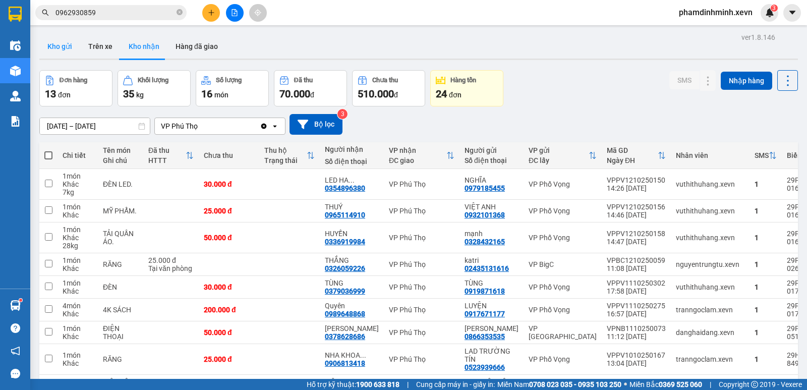
click at [64, 46] on button "Kho gửi" at bounding box center [59, 46] width 41 height 24
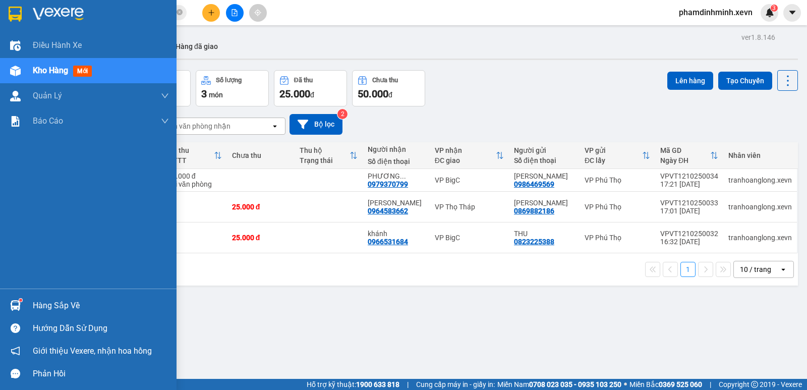
click at [27, 306] on div "Hàng sắp về" at bounding box center [88, 305] width 177 height 23
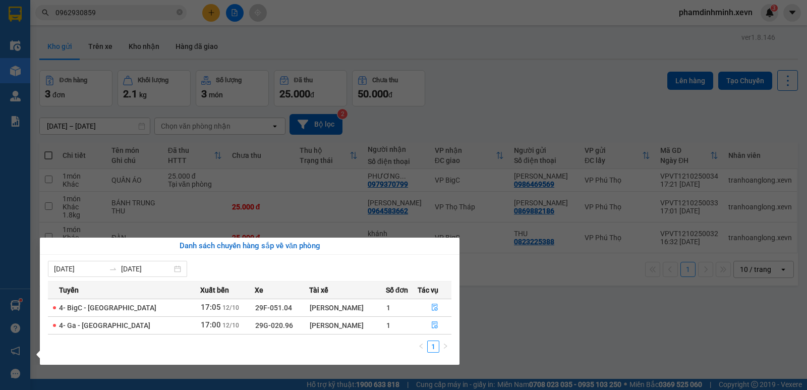
drag, startPoint x: 356, startPoint y: 327, endPoint x: 243, endPoint y: 315, distance: 113.7
click at [195, 325] on tr "4- Ga - Phú Thọ 17:00 12/10 29G-020.96 Nguyễn Thanh Bình 1" at bounding box center [250, 325] width 404 height 18
drag, startPoint x: 270, startPoint y: 306, endPoint x: 208, endPoint y: 309, distance: 62.6
click at [208, 309] on tr "4- BigC - Phú Thọ 17:05 12/10 29F-051.04 Đoàn Minh Phú 1" at bounding box center [250, 308] width 404 height 18
click at [310, 327] on div "Nguyễn Thanh Bình" at bounding box center [348, 325] width 76 height 11
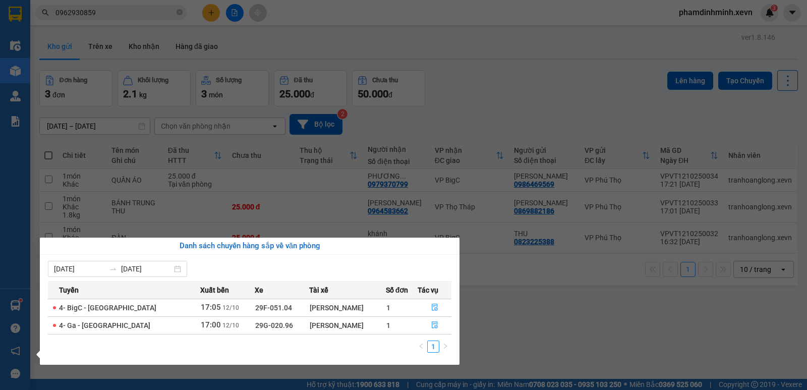
drag, startPoint x: 581, startPoint y: 89, endPoint x: 573, endPoint y: 89, distance: 8.6
click at [578, 89] on section "Kết quả tìm kiếm ( 1 ) Bộ lọc Mã ĐH Trạng thái Món hàng Thu hộ Tổng cước Chưa c…" at bounding box center [403, 195] width 807 height 390
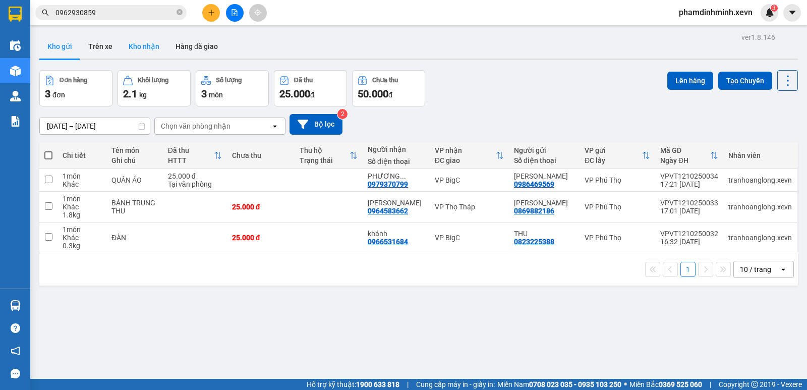
click at [150, 42] on button "Kho nhận" at bounding box center [144, 46] width 47 height 24
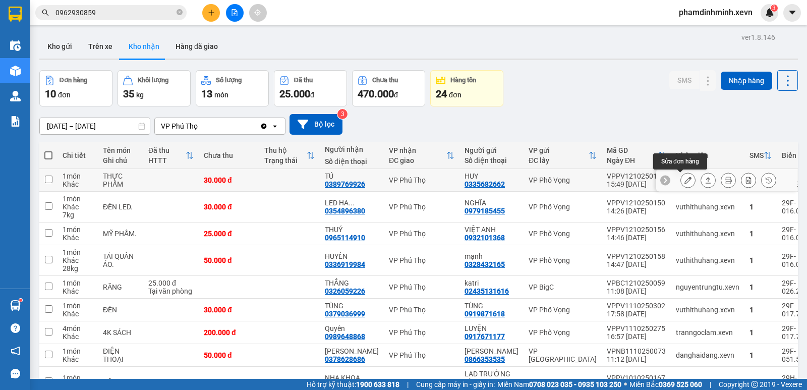
click at [685, 179] on button at bounding box center [688, 181] width 14 height 18
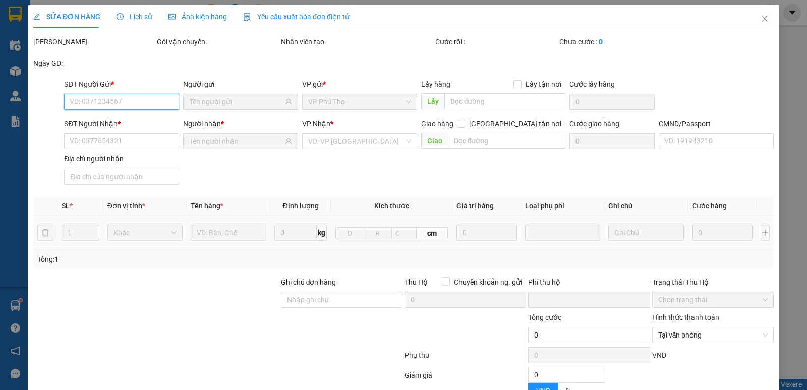
type input "0335682662"
type input "HUY"
type input "0389769926"
type input "TÚ"
type input "HÀ LẤY HÀNG"
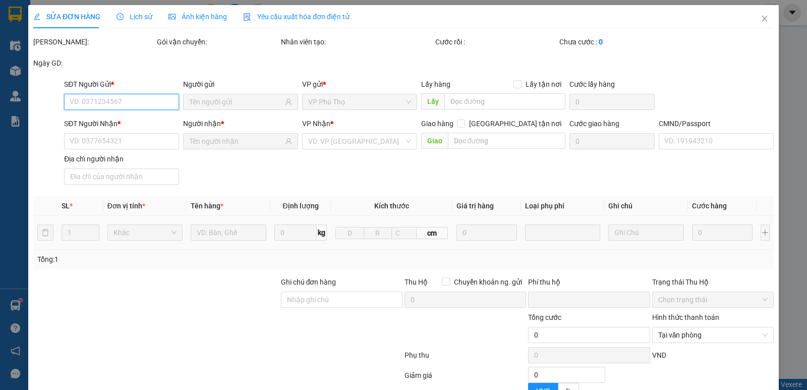
type input "0"
type input "30.000"
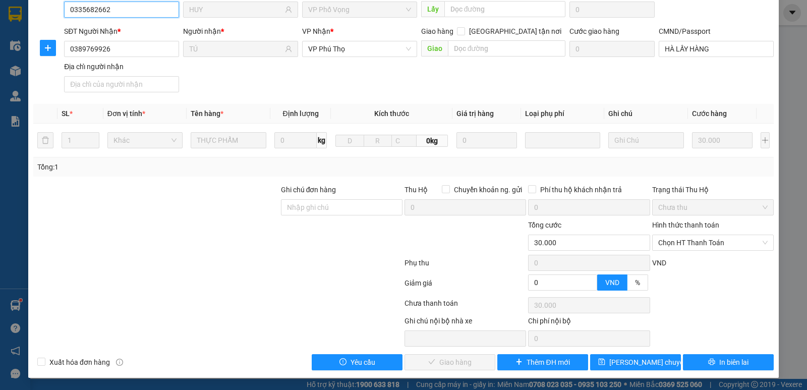
scroll to position [92, 0]
click at [694, 236] on span "Chọn HT Thanh Toán" at bounding box center [713, 242] width 109 height 15
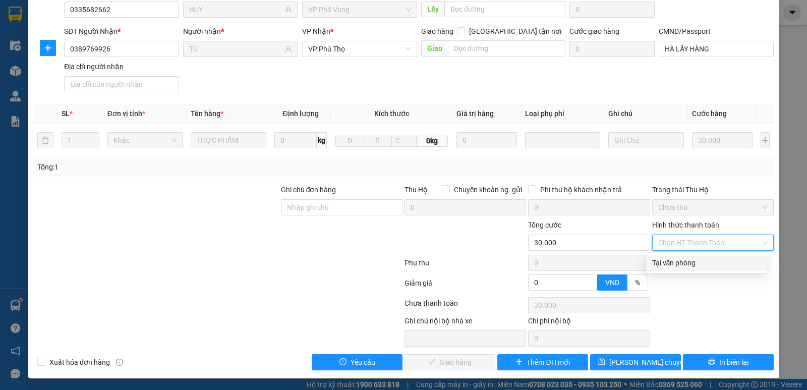
click at [680, 265] on div "Tại văn phòng" at bounding box center [706, 262] width 108 height 11
type input "0"
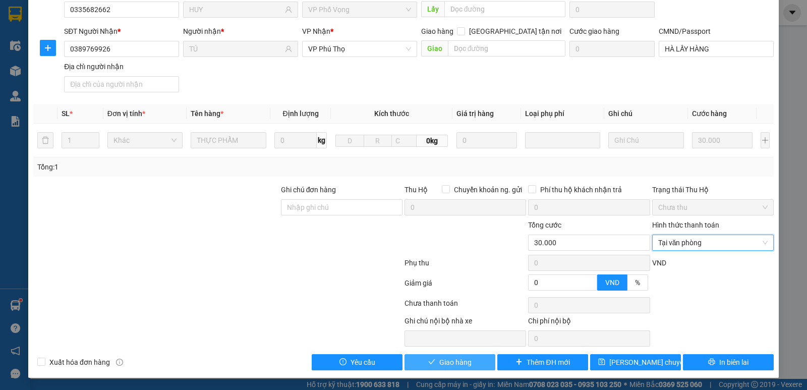
click at [458, 360] on span "Giao hàng" at bounding box center [456, 362] width 32 height 11
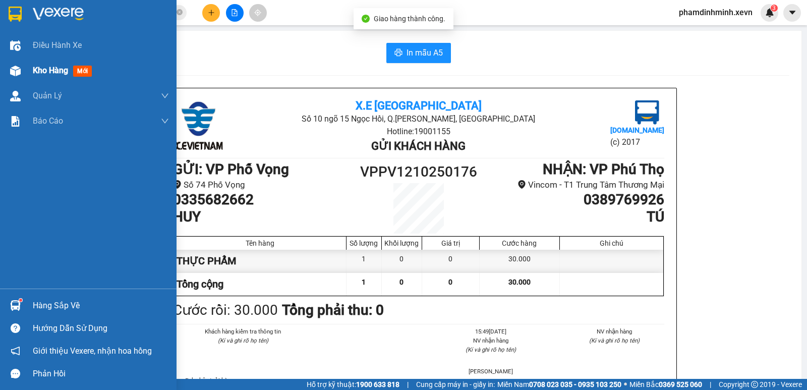
click at [29, 66] on div "Kho hàng mới" at bounding box center [88, 70] width 177 height 25
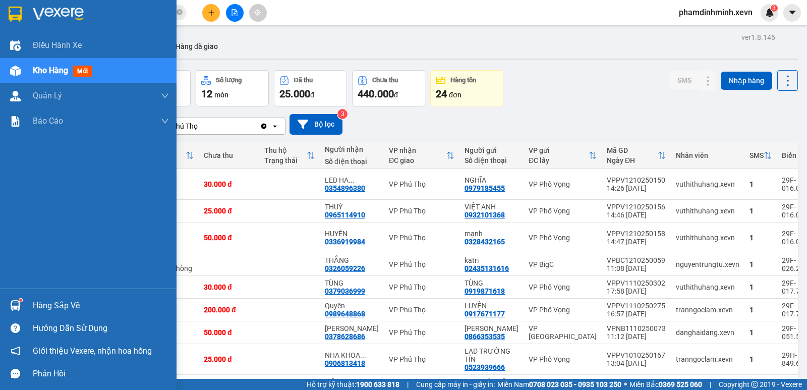
click at [23, 302] on div at bounding box center [16, 306] width 18 height 18
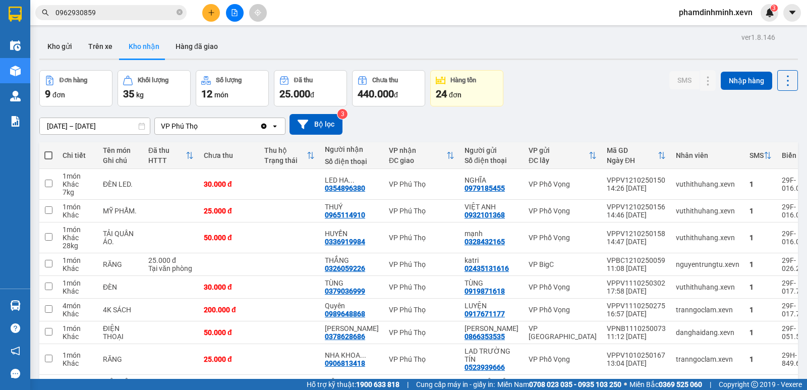
click at [579, 107] on section "Kết quả tìm kiếm ( 1 ) Bộ lọc Mã ĐH Trạng thái Món hàng Thu hộ Tổng cước Chưa c…" at bounding box center [403, 195] width 807 height 390
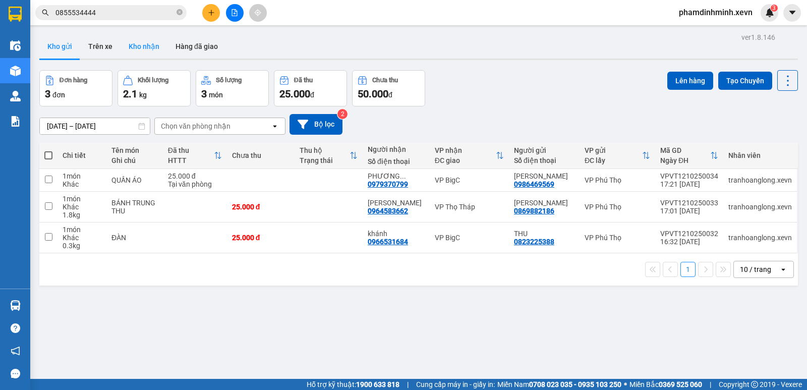
click at [147, 48] on button "Kho nhận" at bounding box center [144, 46] width 47 height 24
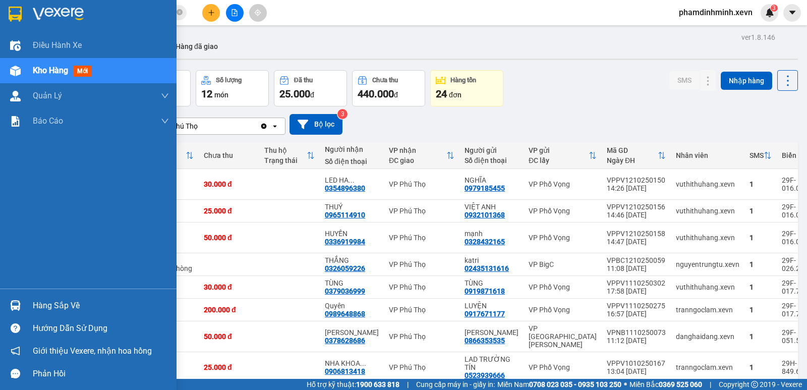
click at [31, 302] on div "Hàng sắp về" at bounding box center [88, 305] width 177 height 23
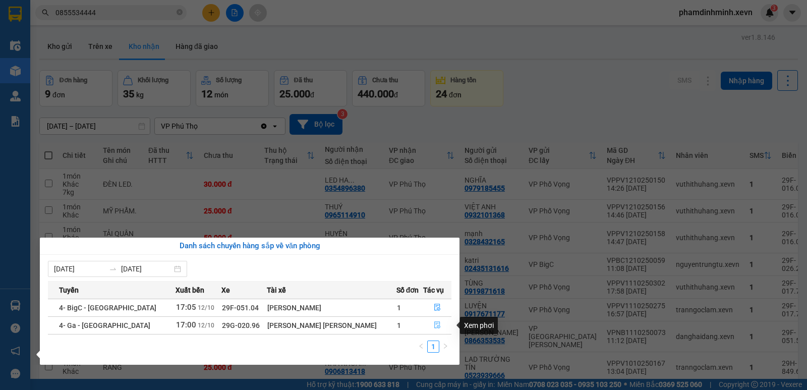
click at [424, 326] on button "button" at bounding box center [437, 325] width 27 height 16
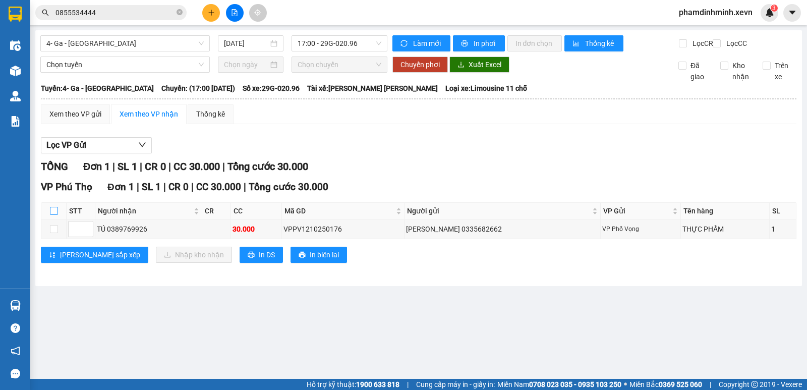
click at [52, 215] on input "checkbox" at bounding box center [54, 211] width 8 height 8
checkbox input "true"
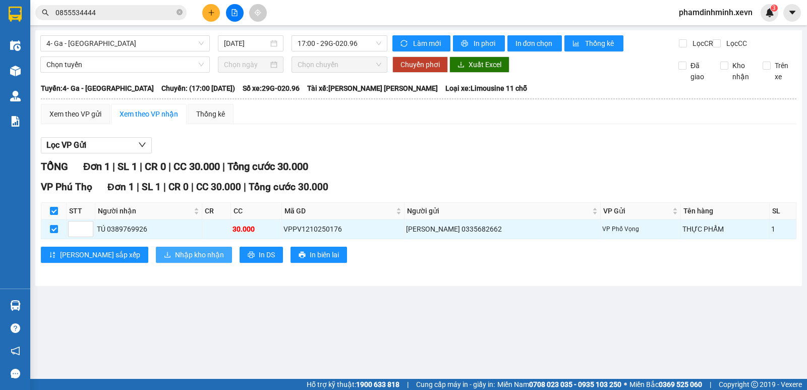
click at [175, 260] on span "Nhập kho nhận" at bounding box center [199, 254] width 49 height 11
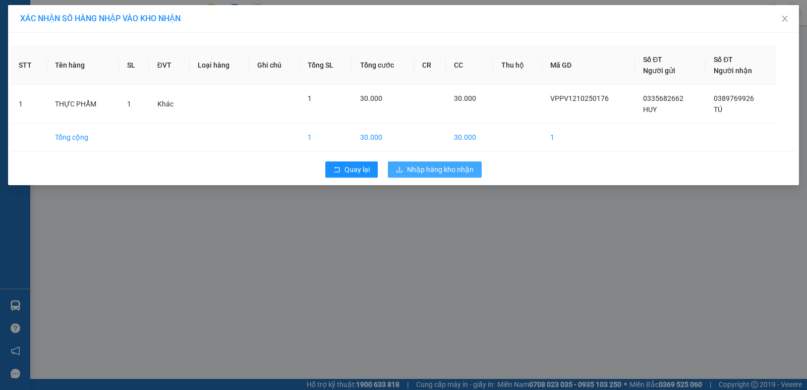
click at [441, 174] on span "Nhập hàng kho nhận" at bounding box center [440, 169] width 67 height 11
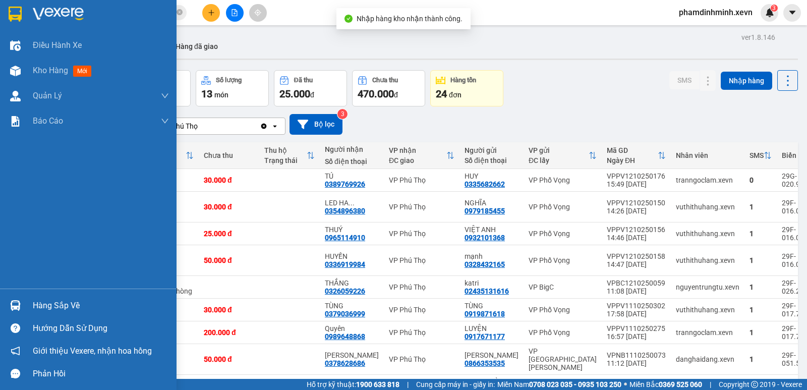
click at [21, 299] on div at bounding box center [16, 306] width 18 height 18
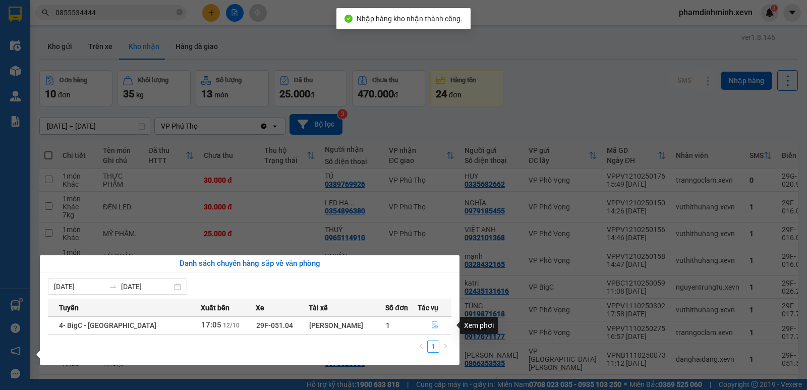
click at [431, 325] on icon "file-done" at bounding box center [434, 324] width 7 height 7
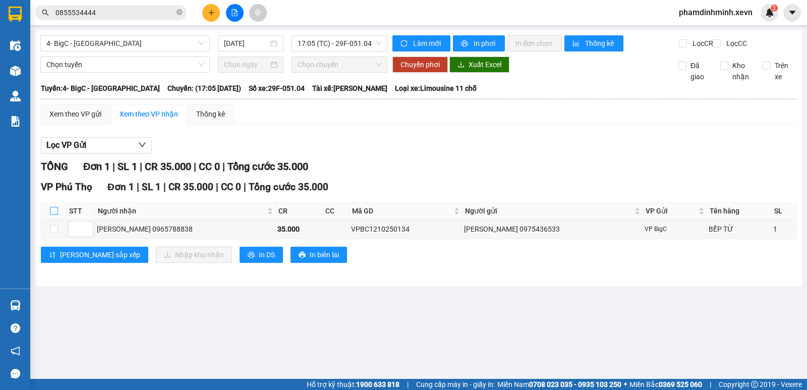
click at [53, 215] on input "checkbox" at bounding box center [54, 211] width 8 height 8
checkbox input "true"
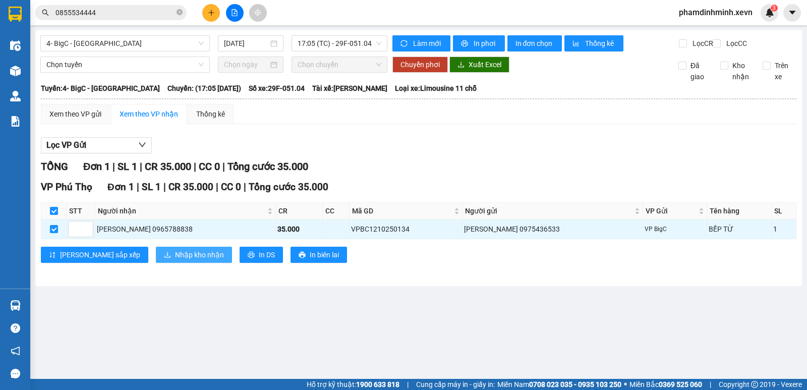
click at [175, 260] on span "Nhập kho nhận" at bounding box center [199, 254] width 49 height 11
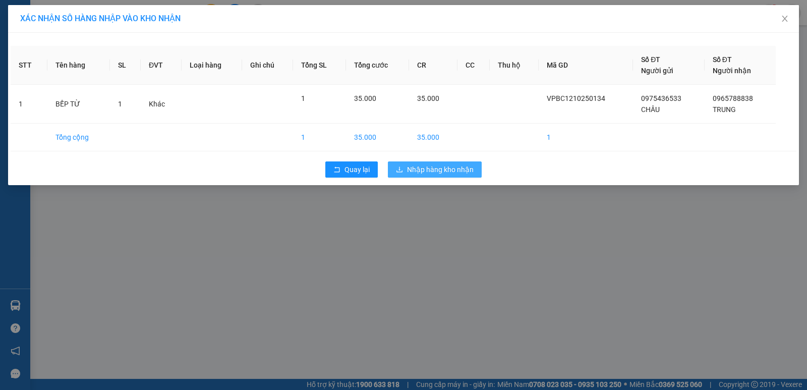
click at [443, 164] on span "Nhập hàng kho nhận" at bounding box center [440, 169] width 67 height 11
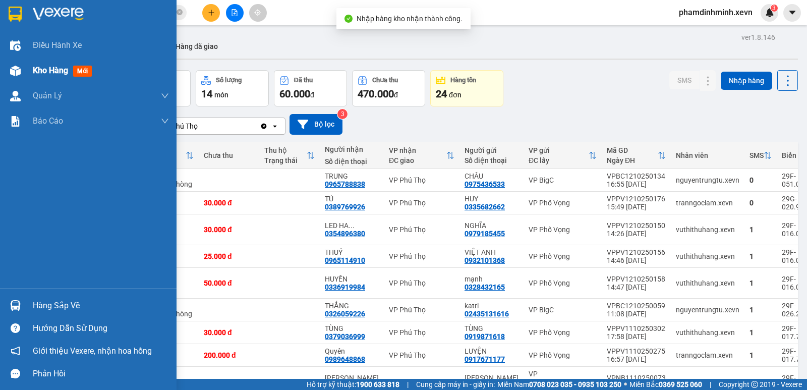
click at [56, 67] on span "Kho hàng" at bounding box center [50, 71] width 35 height 10
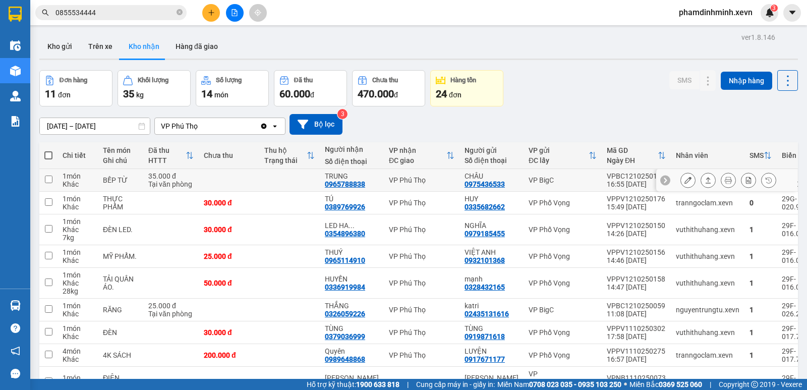
drag, startPoint x: 263, startPoint y: 184, endPoint x: 263, endPoint y: 196, distance: 12.1
click at [263, 185] on td at bounding box center [289, 180] width 61 height 23
checkbox input "true"
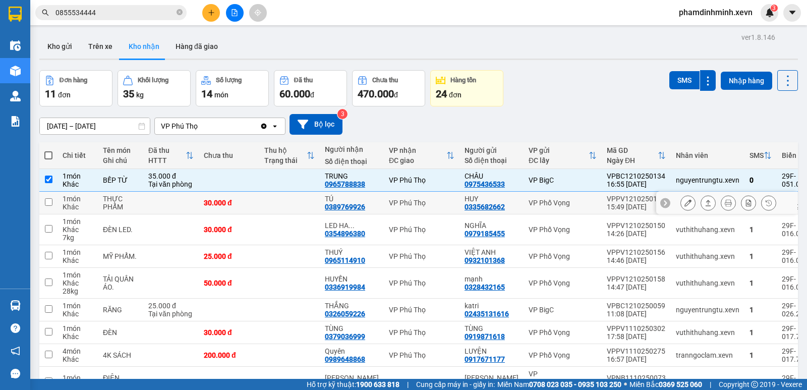
click at [263, 197] on td at bounding box center [289, 203] width 61 height 23
checkbox input "true"
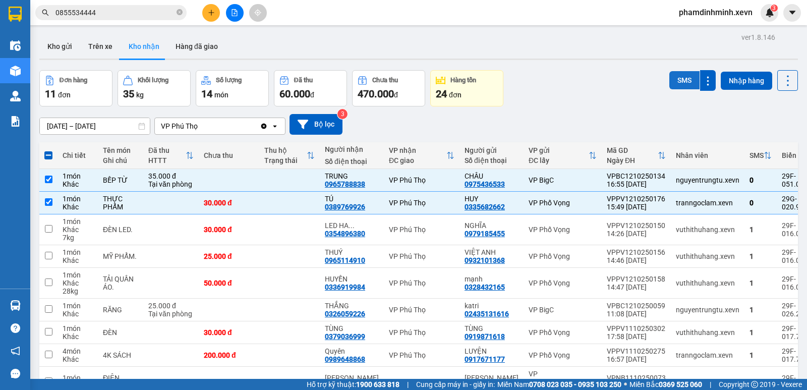
click at [678, 74] on button "SMS" at bounding box center [685, 80] width 30 height 18
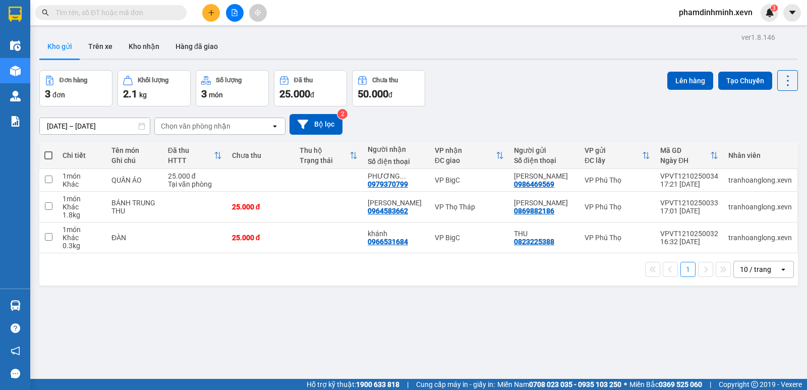
click at [95, 11] on input "text" at bounding box center [115, 12] width 119 height 11
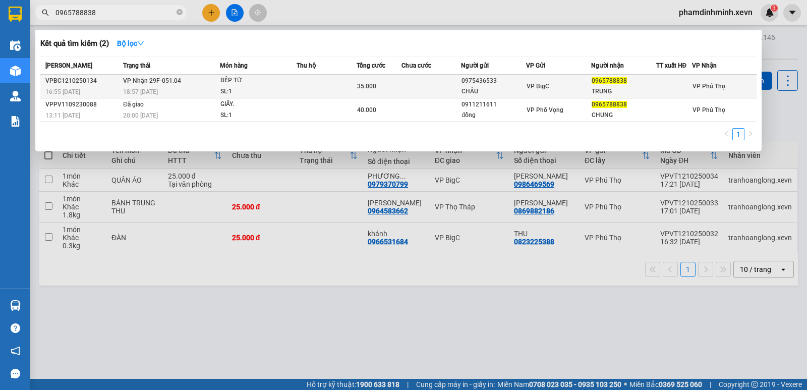
type input "0965788838"
click at [261, 82] on div "BẾP TỪ" at bounding box center [259, 80] width 76 height 11
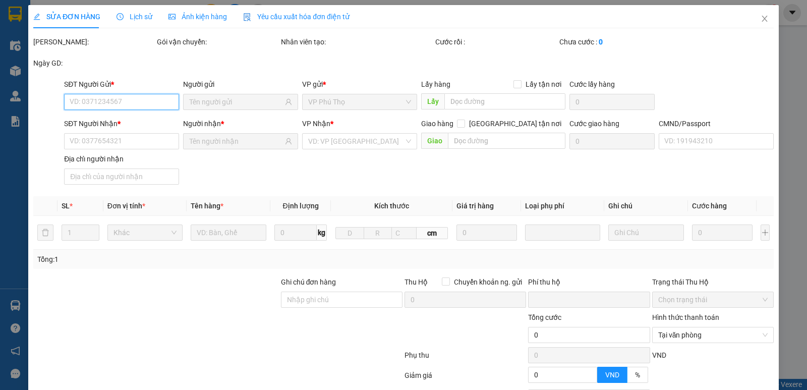
type input "0975436533"
type input "CHÂU"
type input "0965788838"
type input "TRUNG"
type input "0"
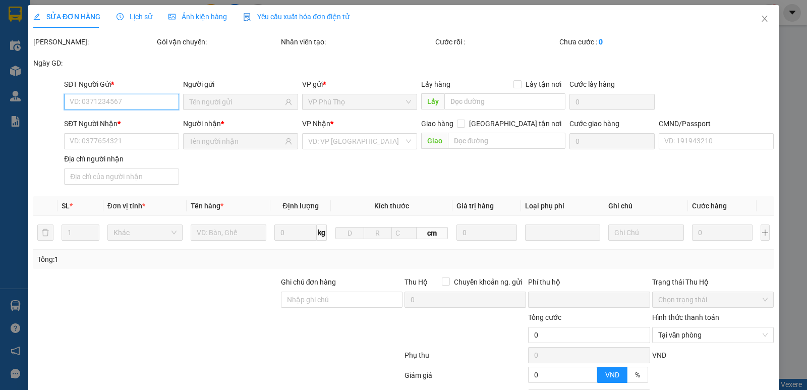
type input "35.000"
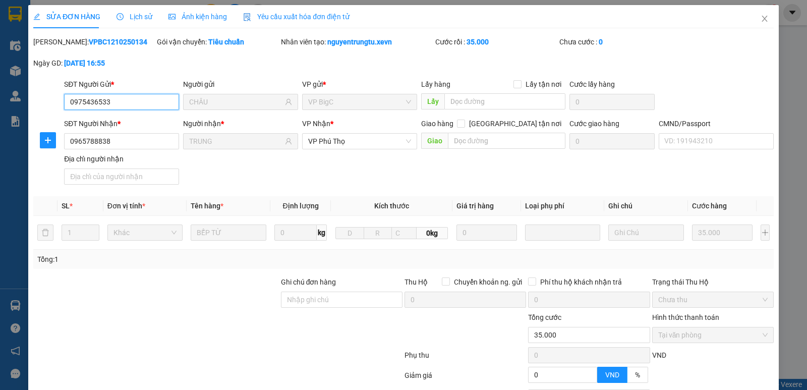
scroll to position [92, 0]
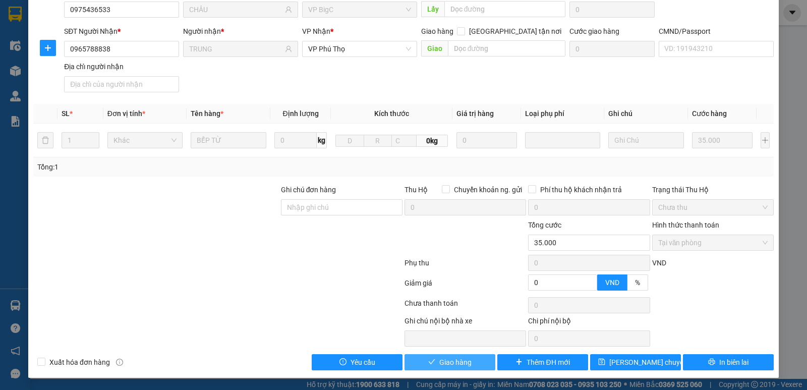
click at [447, 360] on span "Giao hàng" at bounding box center [456, 362] width 32 height 11
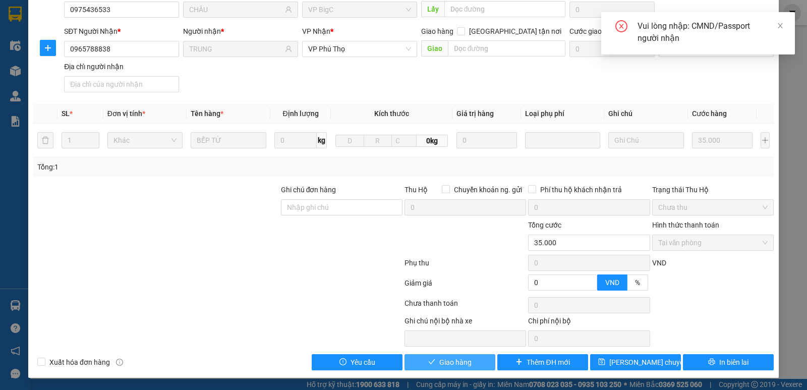
scroll to position [0, 0]
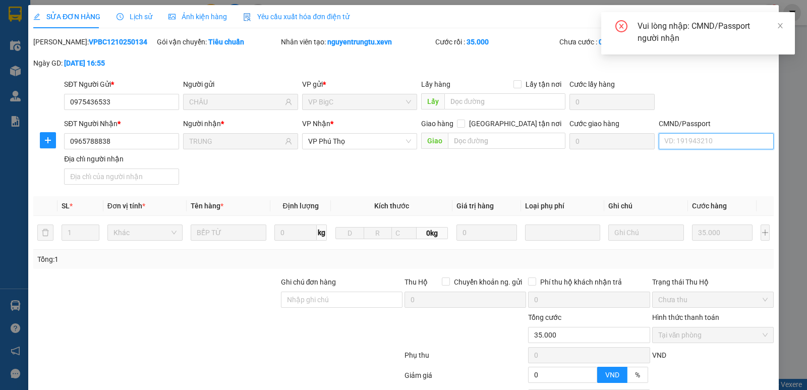
click at [677, 134] on input "CMND/Passport" at bounding box center [716, 141] width 115 height 16
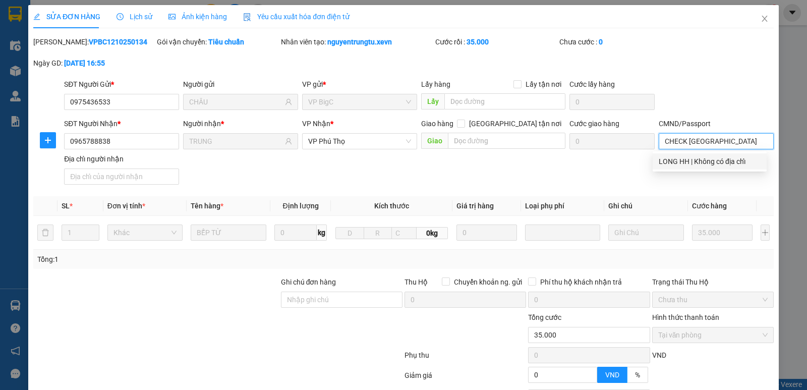
type input "CHECK [GEOGRAPHIC_DATA]"
click at [622, 187] on div "SĐT Người Nhận * 0965788838 Người nhận * TRUNG VP Nhận * VP Phú Thọ Giao hàng […" at bounding box center [419, 153] width 714 height 71
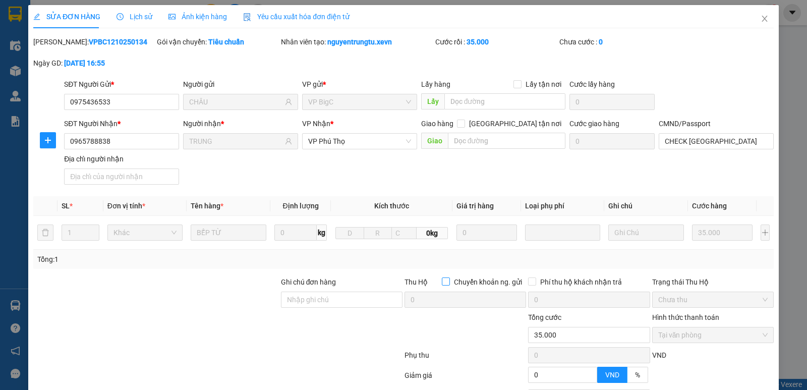
scroll to position [92, 0]
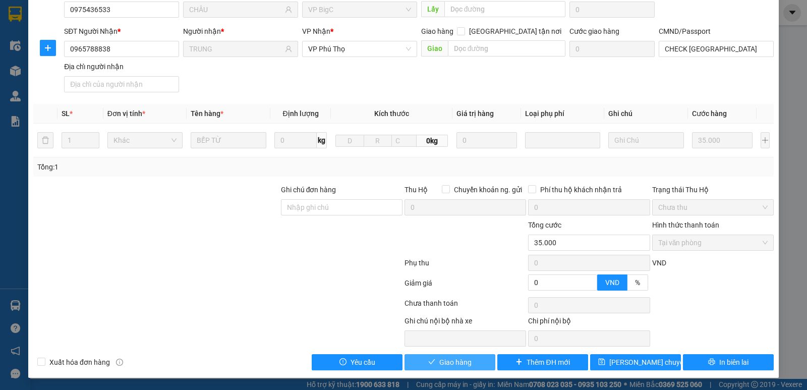
click at [452, 366] on span "Giao hàng" at bounding box center [456, 362] width 32 height 11
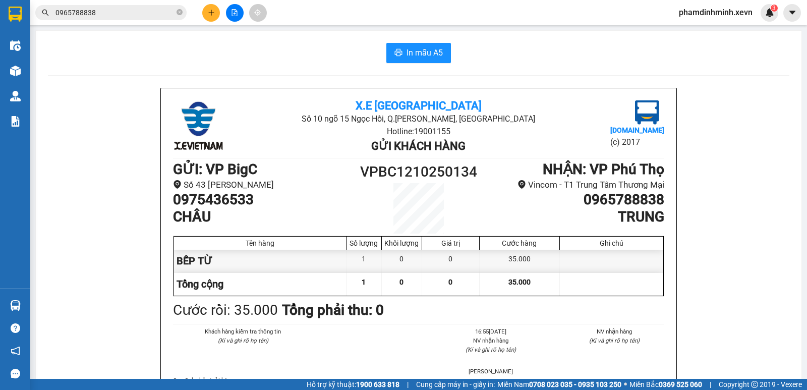
click at [643, 367] on div "Khách hàng kiểm tra thông tin (Kí và ghi rõ họ tên) 16:55[DATE] NV nhận hàng (K…" at bounding box center [419, 351] width 496 height 49
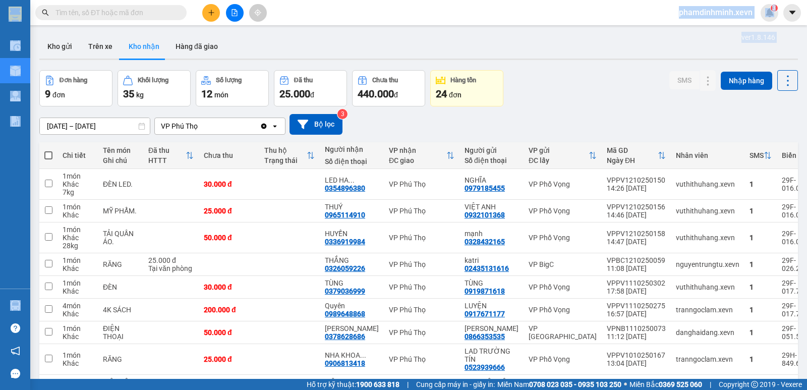
drag, startPoint x: 34, startPoint y: 34, endPoint x: 72, endPoint y: 30, distance: 38.1
click at [64, 25] on section "Kết quả tìm kiếm ( 0 ) Bộ lọc No Data phamdinhminh.xevn 3 Điều hành xe Kho hàng…" at bounding box center [403, 195] width 807 height 390
click at [316, 46] on div "Kho gửi Trên xe Kho nhận Hàng đã giao" at bounding box center [418, 47] width 759 height 27
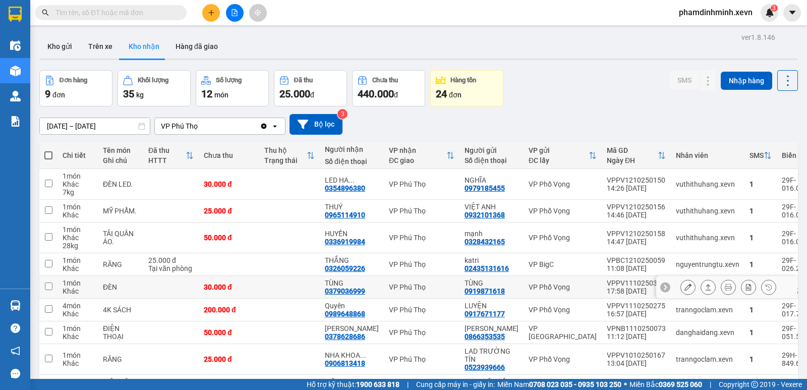
scroll to position [64, 0]
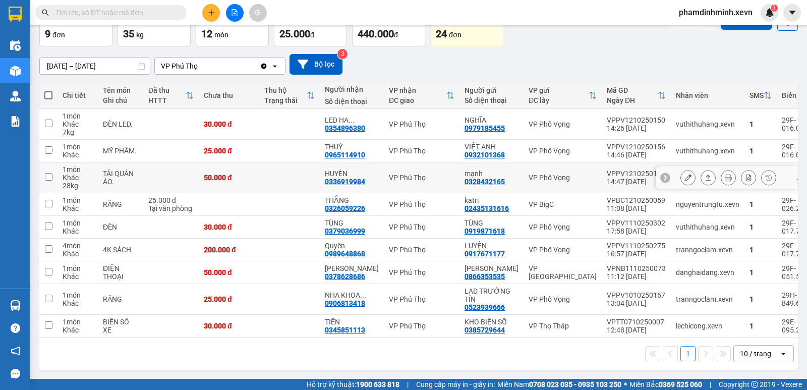
click at [685, 175] on icon at bounding box center [688, 177] width 7 height 7
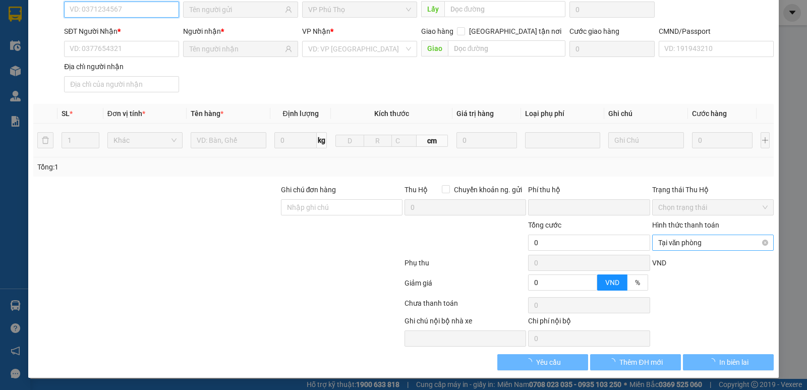
scroll to position [92, 0]
type input "0328432165"
type input "mạnh"
type input "0336919984"
type input "HUYỀN"
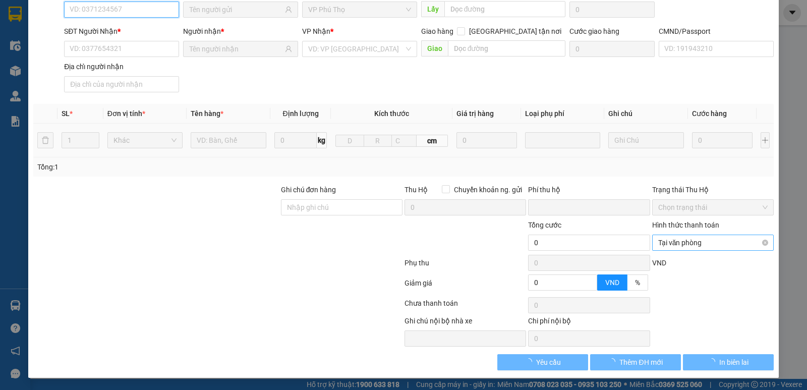
type input "025081007993 ĐẶNG QUANG VINH"
type input "0"
type input "50.000"
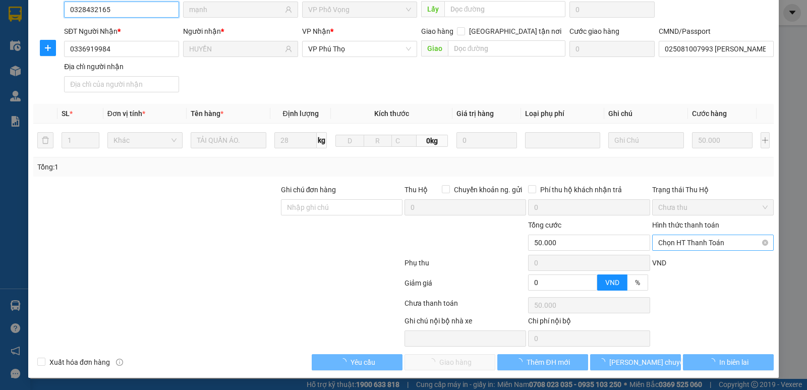
click at [690, 237] on span "Chọn HT Thanh Toán" at bounding box center [713, 242] width 109 height 15
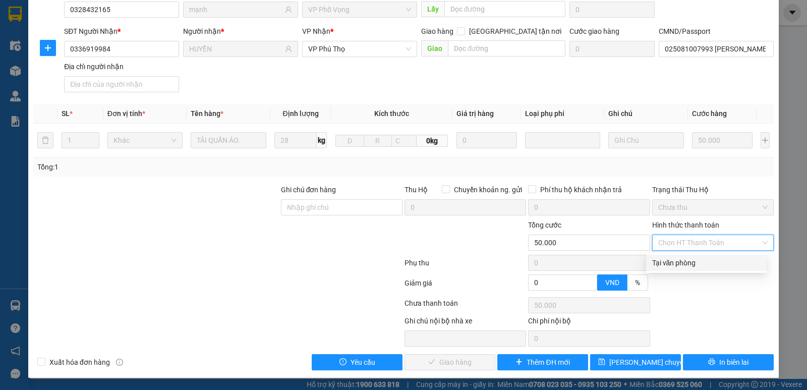
click at [687, 259] on div "Tại văn phòng" at bounding box center [706, 262] width 108 height 11
type input "0"
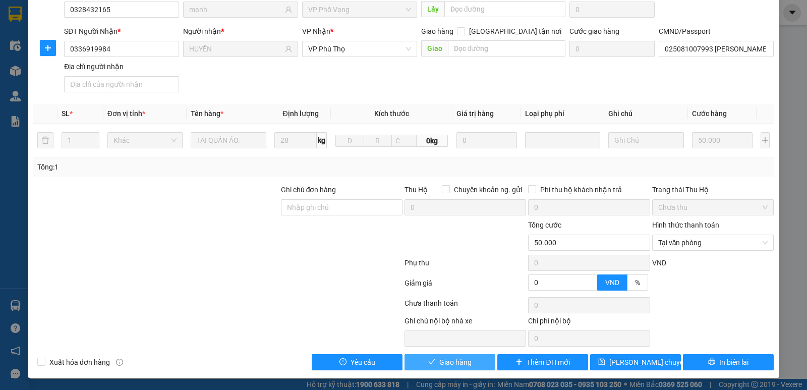
click at [464, 360] on span "Giao hàng" at bounding box center [456, 362] width 32 height 11
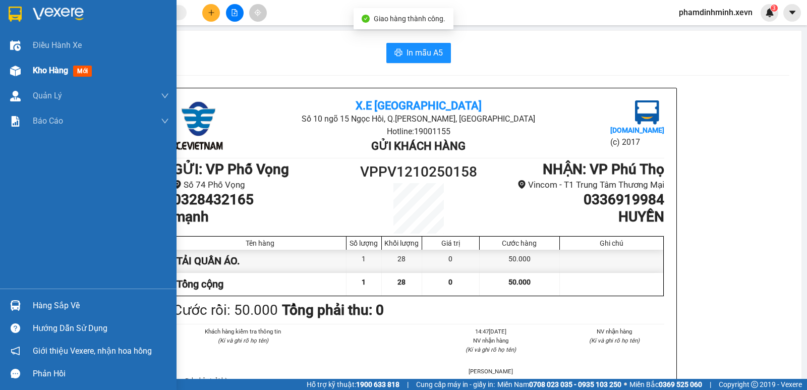
click at [17, 72] on img at bounding box center [15, 71] width 11 height 11
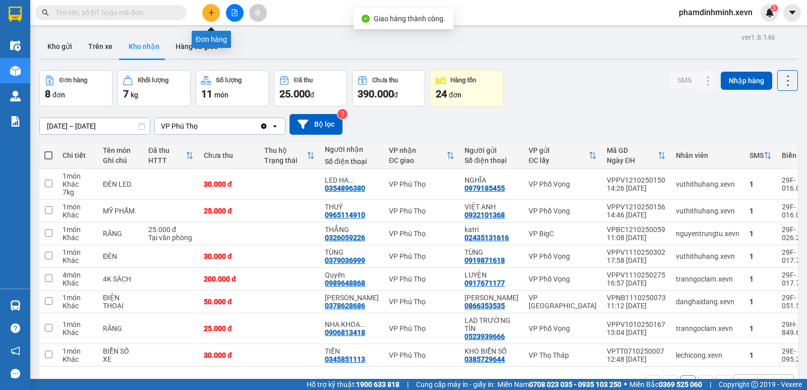
click at [209, 18] on button at bounding box center [211, 13] width 18 height 18
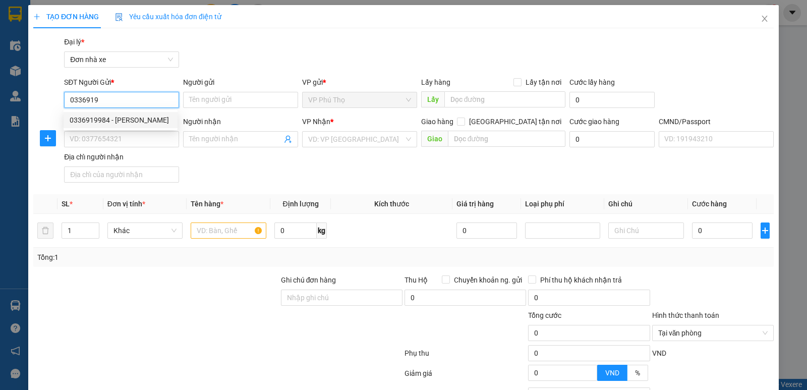
drag, startPoint x: 107, startPoint y: 116, endPoint x: 118, endPoint y: 119, distance: 11.6
click at [107, 116] on div "0336919984 - HUYỀN" at bounding box center [121, 120] width 102 height 11
type input "0336919984"
type input "HUYỀN"
type input "0987203887"
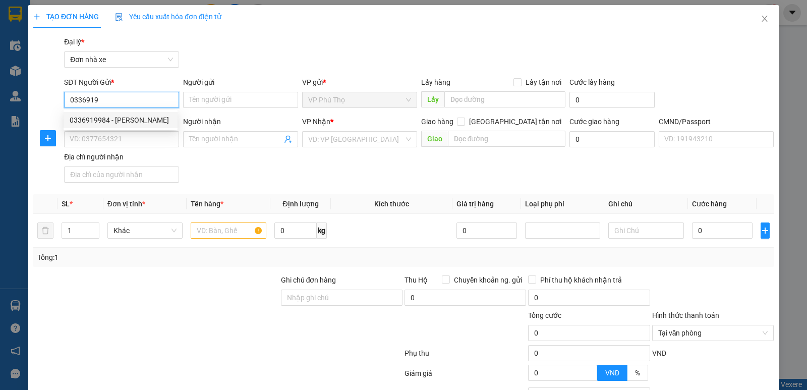
type input "[PERSON_NAME]"
type input "030095007734 NGUYỄN VĂN LONG 1995"
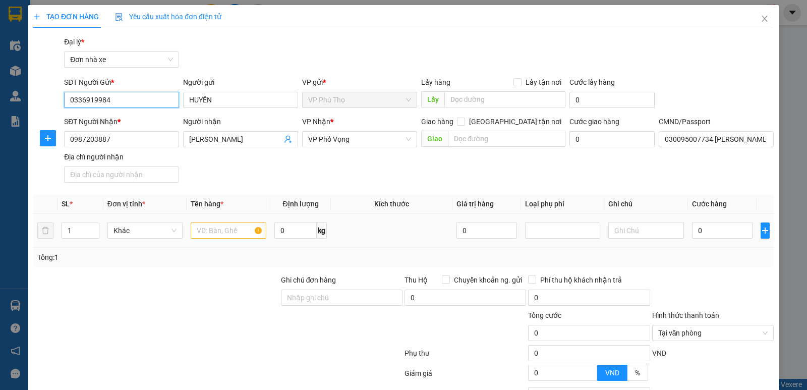
type input "0336919984"
click at [231, 228] on input "text" at bounding box center [229, 231] width 76 height 16
type input "QUẦN ÁO"
click at [294, 229] on input "0" at bounding box center [296, 231] width 42 height 16
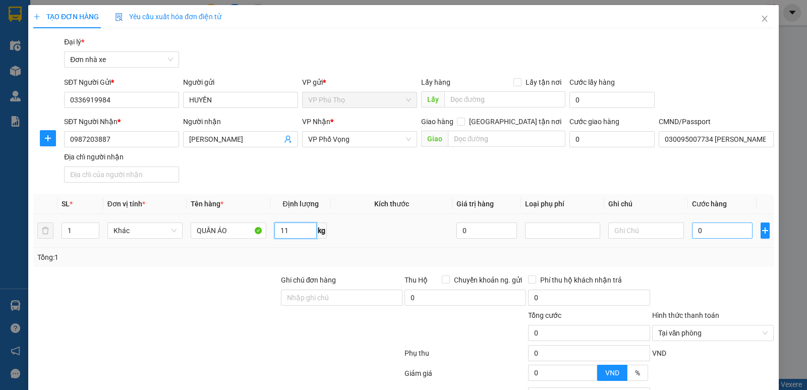
type input "11"
click at [728, 233] on input "0" at bounding box center [722, 231] width 61 height 16
type input "3"
type input "35"
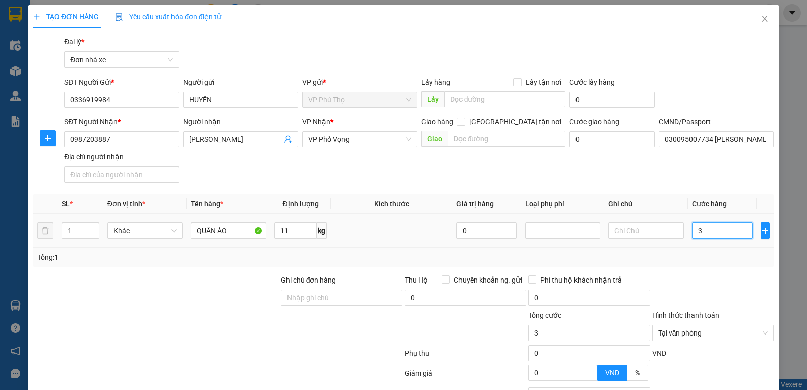
type input "35"
type input "35.000"
click at [725, 266] on div "Tổng: 1" at bounding box center [403, 257] width 741 height 19
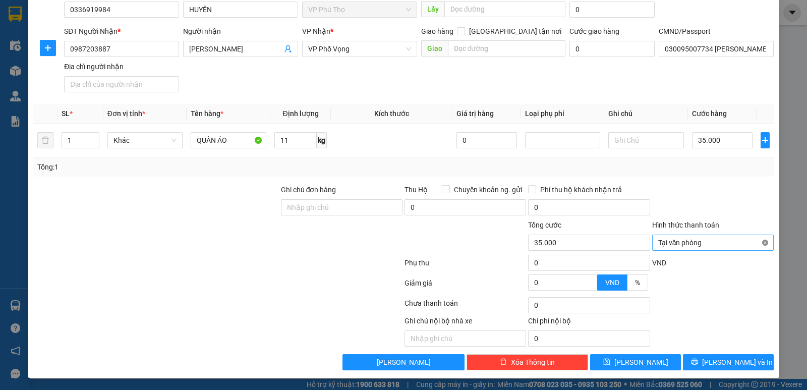
type input "35.000"
click at [725, 366] on span "Lưu và In" at bounding box center [737, 362] width 71 height 11
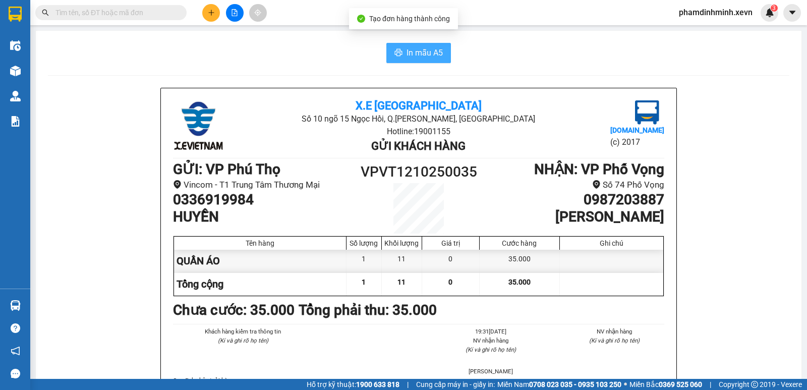
click at [422, 63] on button "In mẫu A5" at bounding box center [419, 53] width 65 height 20
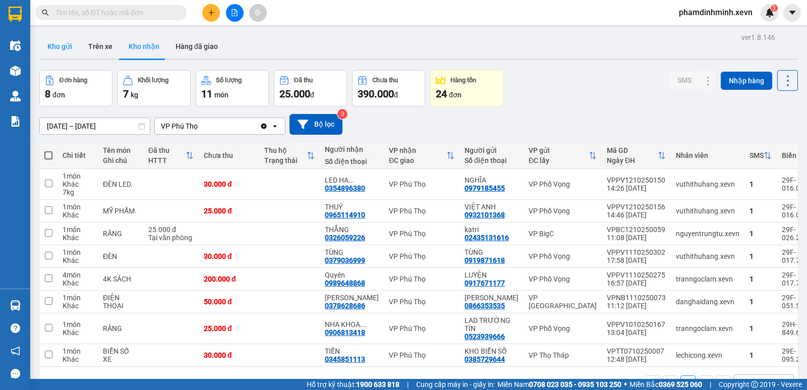
click at [52, 47] on button "Kho gửi" at bounding box center [59, 46] width 41 height 24
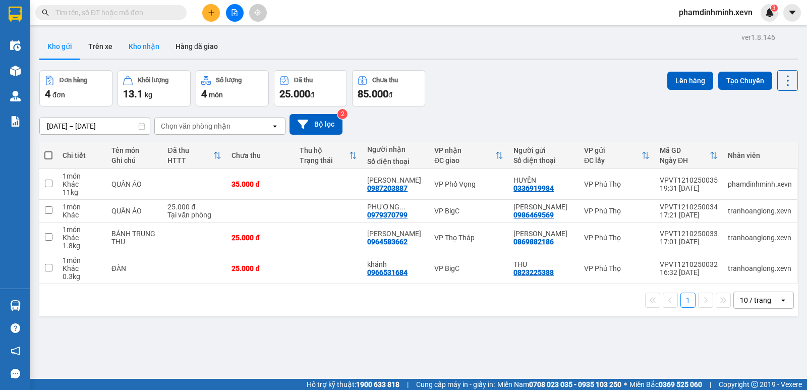
click at [138, 55] on button "Kho nhận" at bounding box center [144, 46] width 47 height 24
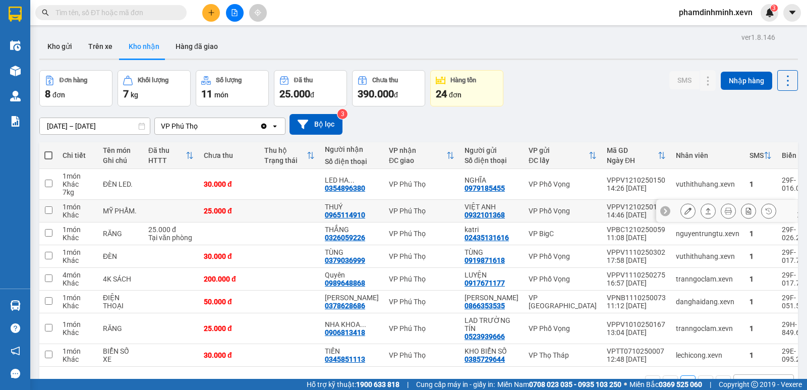
scroll to position [46, 0]
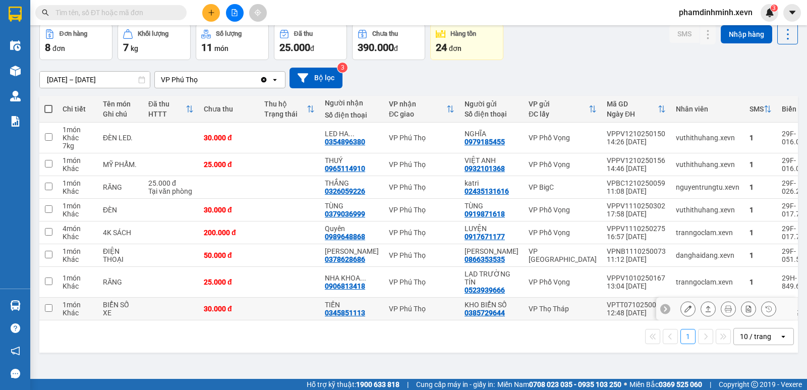
click at [153, 309] on td at bounding box center [171, 309] width 56 height 23
checkbox input "true"
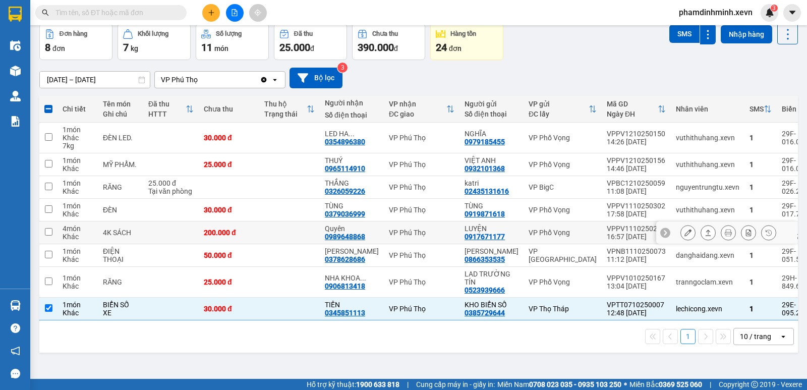
click at [164, 230] on td at bounding box center [171, 233] width 56 height 23
checkbox input "true"
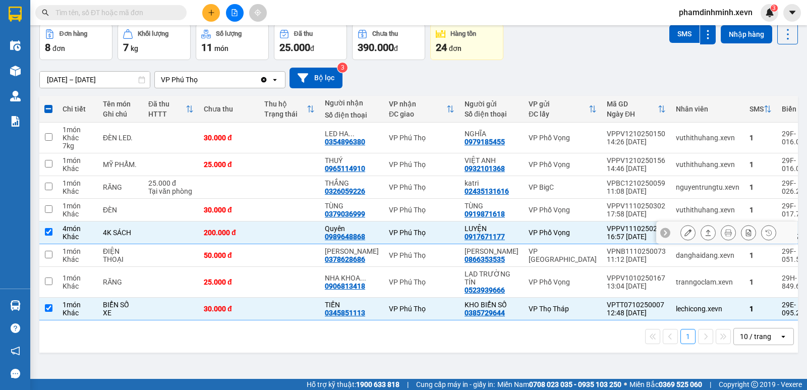
scroll to position [0, 0]
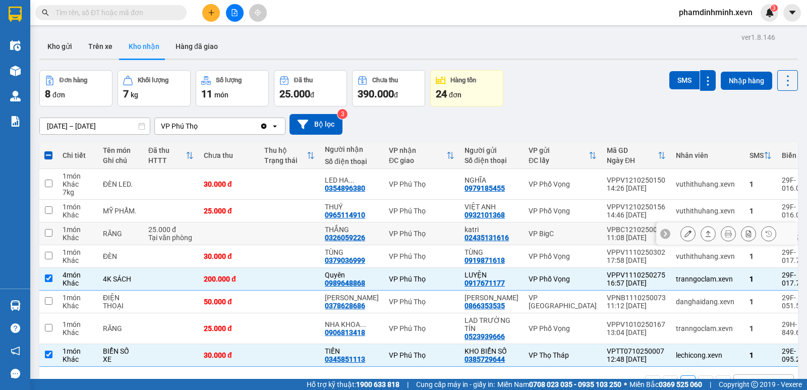
click at [110, 233] on div "RĂNG" at bounding box center [120, 234] width 35 height 8
checkbox input "true"
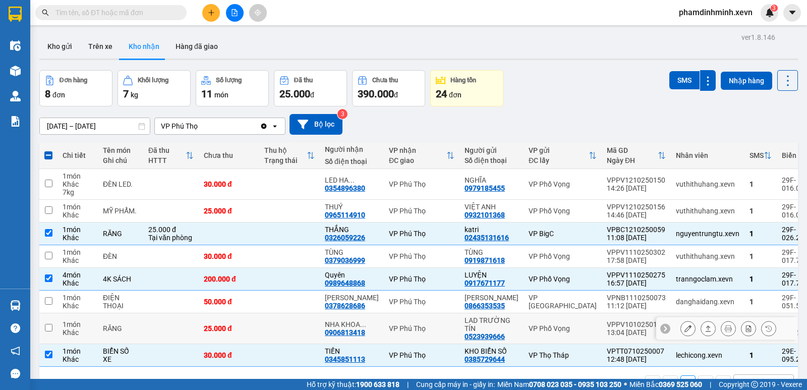
click at [108, 337] on td "RĂNG" at bounding box center [120, 328] width 45 height 31
checkbox input "true"
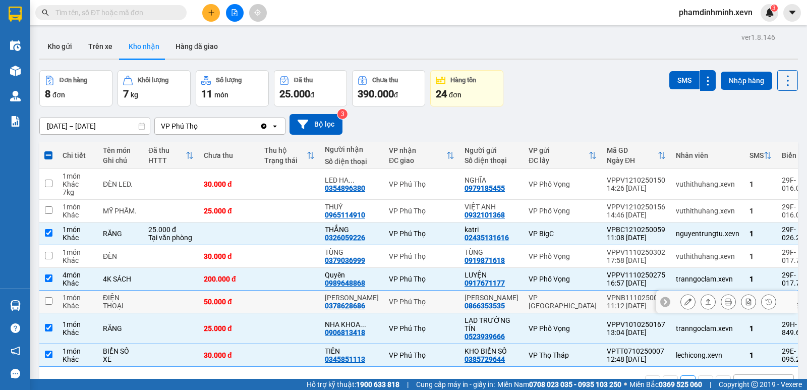
click at [100, 308] on td "ĐIỆN THOẠI" at bounding box center [120, 302] width 45 height 23
checkbox input "true"
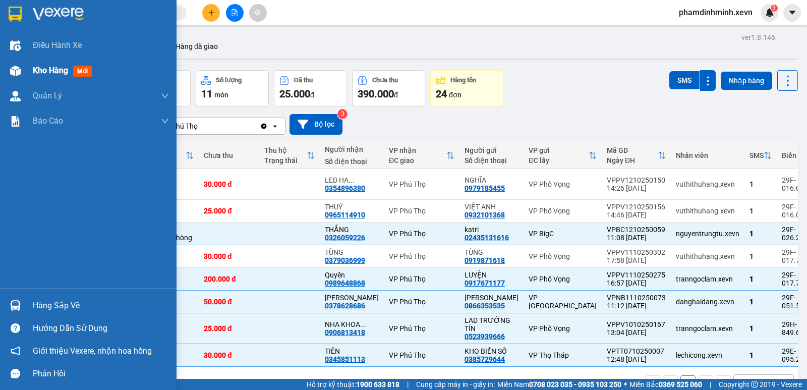
click at [31, 78] on div "Kho hàng mới" at bounding box center [88, 70] width 177 height 25
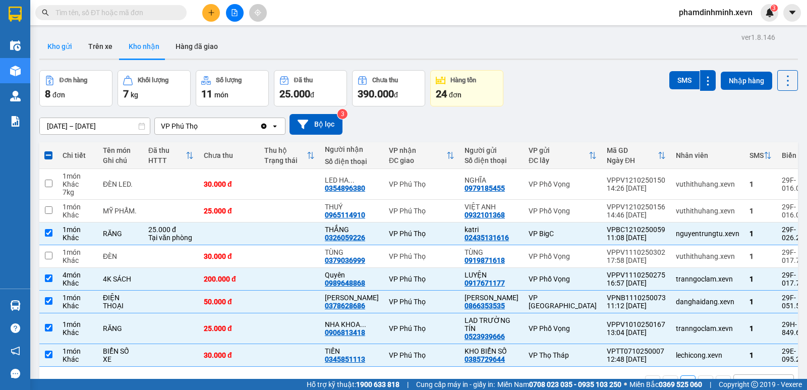
click at [46, 47] on button "Kho gửi" at bounding box center [59, 46] width 41 height 24
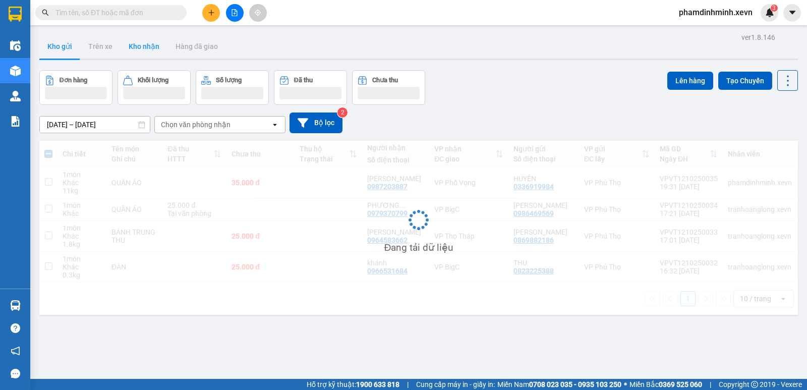
click at [144, 47] on button "Kho nhận" at bounding box center [144, 46] width 47 height 24
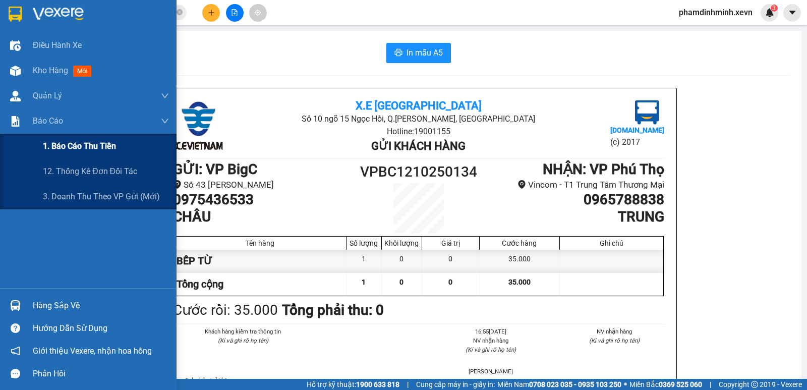
click at [78, 148] on span "1. Báo cáo thu tiền" at bounding box center [79, 146] width 73 height 13
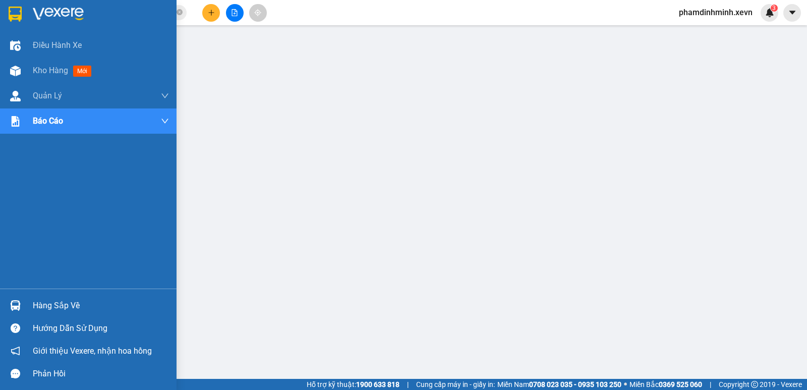
click at [17, 317] on div "Hướng dẫn sử dụng" at bounding box center [88, 328] width 177 height 23
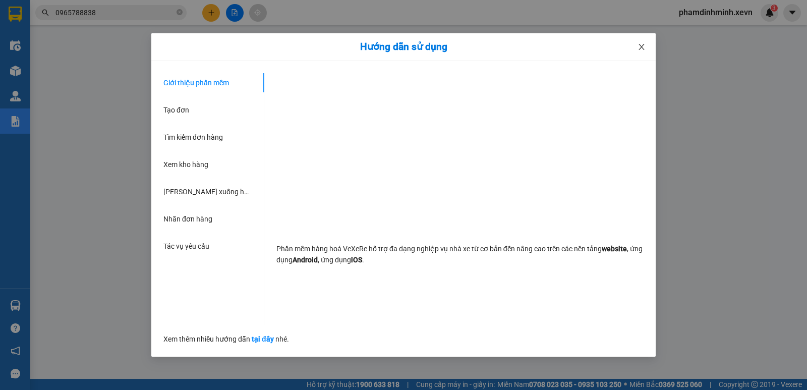
click at [648, 52] on span "Close" at bounding box center [642, 47] width 28 height 28
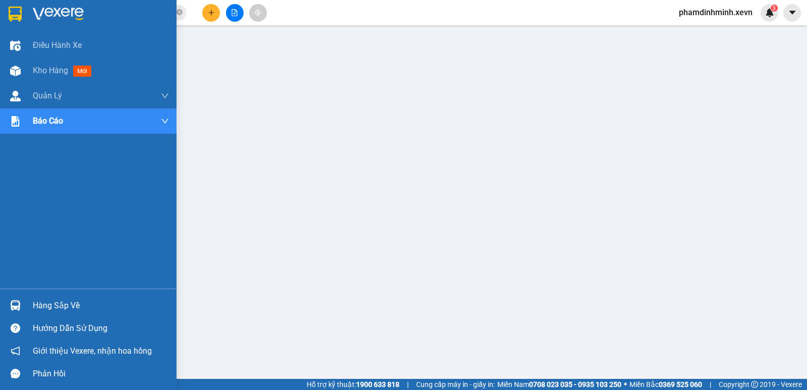
click at [53, 296] on div "Hàng sắp về" at bounding box center [88, 305] width 177 height 23
click at [25, 77] on div "Kho hàng mới" at bounding box center [88, 70] width 177 height 25
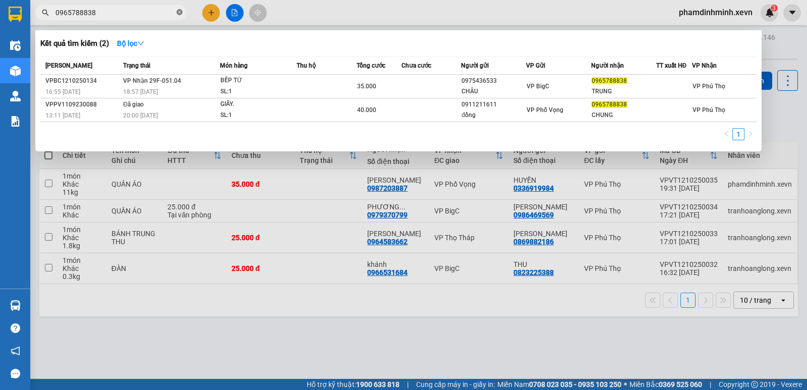
click at [178, 13] on icon "close-circle" at bounding box center [180, 12] width 6 height 6
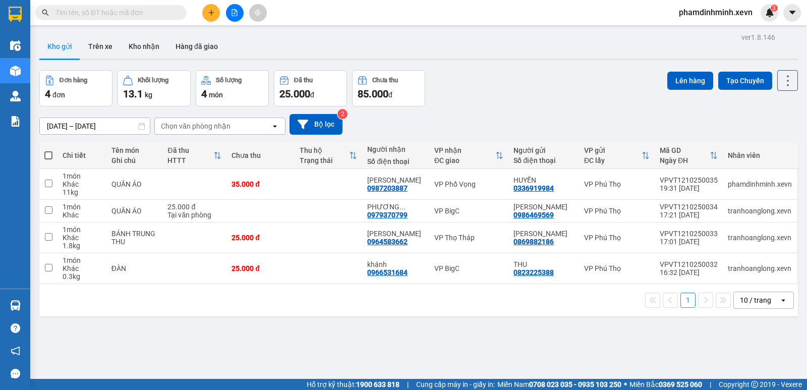
click at [125, 9] on input "text" at bounding box center [115, 12] width 119 height 11
click at [161, 49] on button "Kho nhận" at bounding box center [144, 46] width 47 height 24
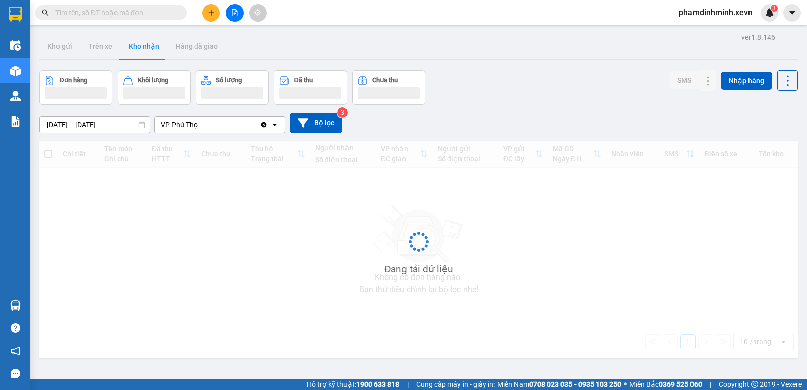
scroll to position [46, 0]
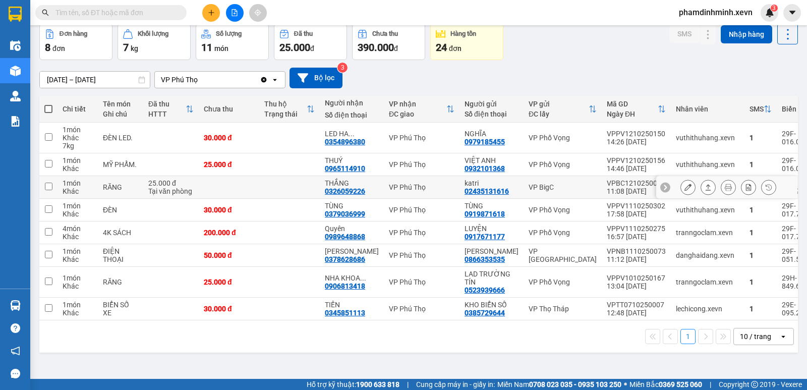
click at [681, 192] on button at bounding box center [688, 188] width 14 height 18
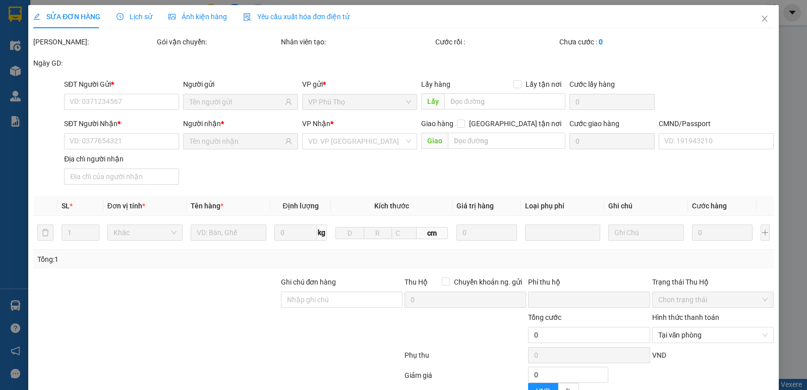
type input "02435131616"
type input "katri"
type input "0326059226"
type input "THẮNG"
type input "check tn"
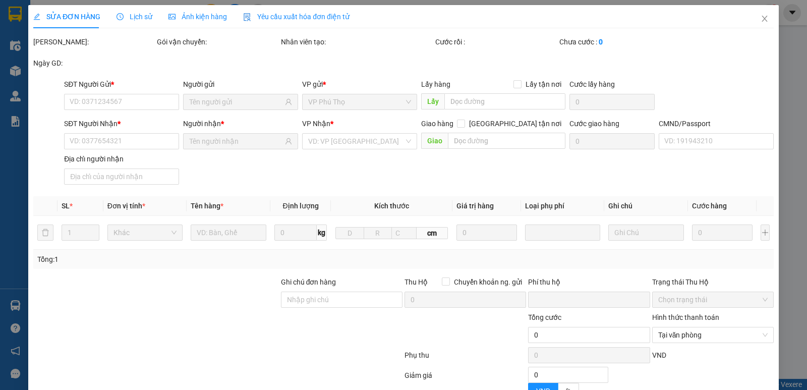
type input "0"
type input "25.000"
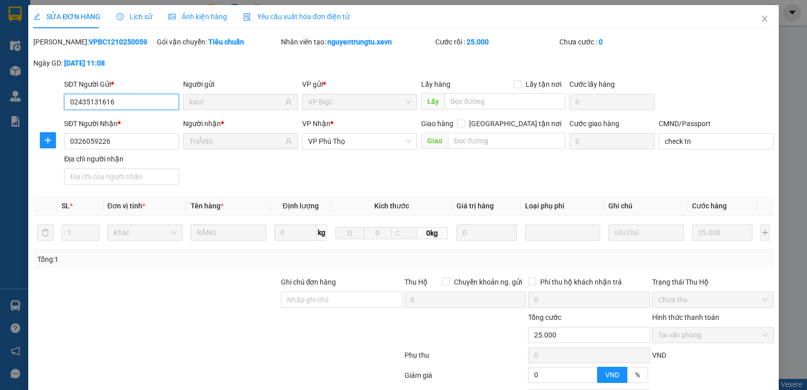
scroll to position [92, 0]
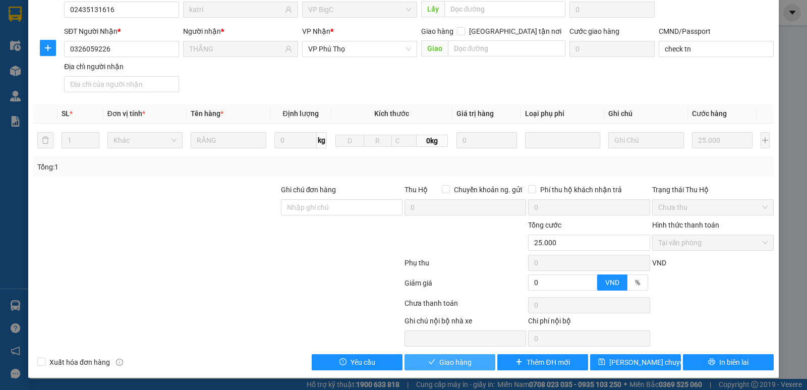
click at [457, 359] on span "Giao hàng" at bounding box center [456, 362] width 32 height 11
